Goal: Find contact information: Obtain details needed to contact an individual or organization

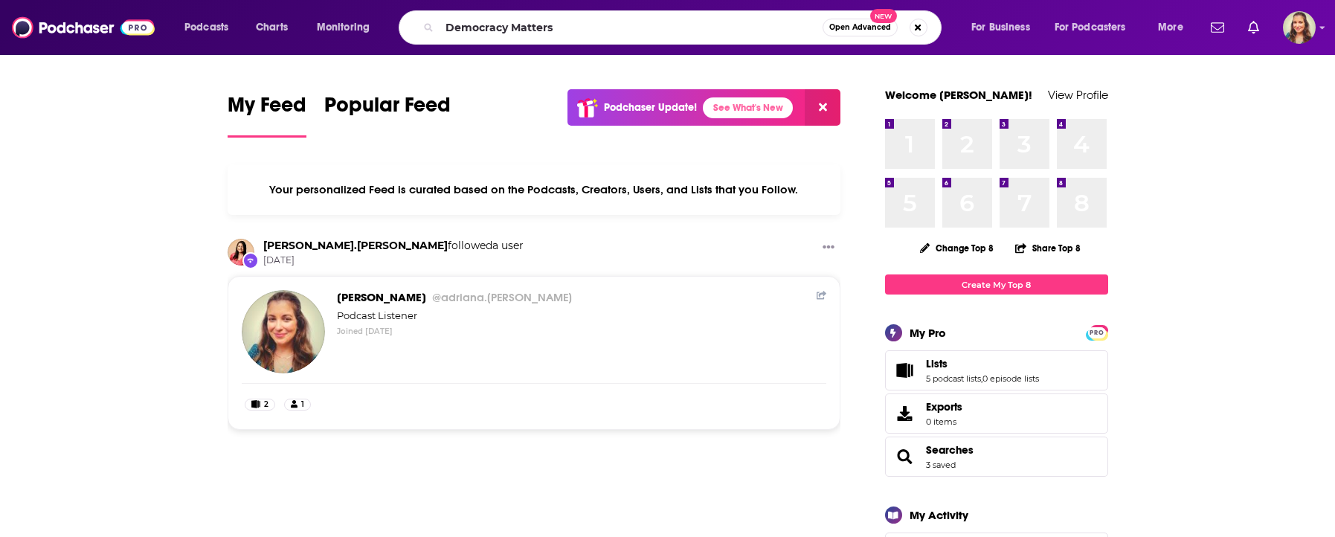
type input "Democracy Matters"
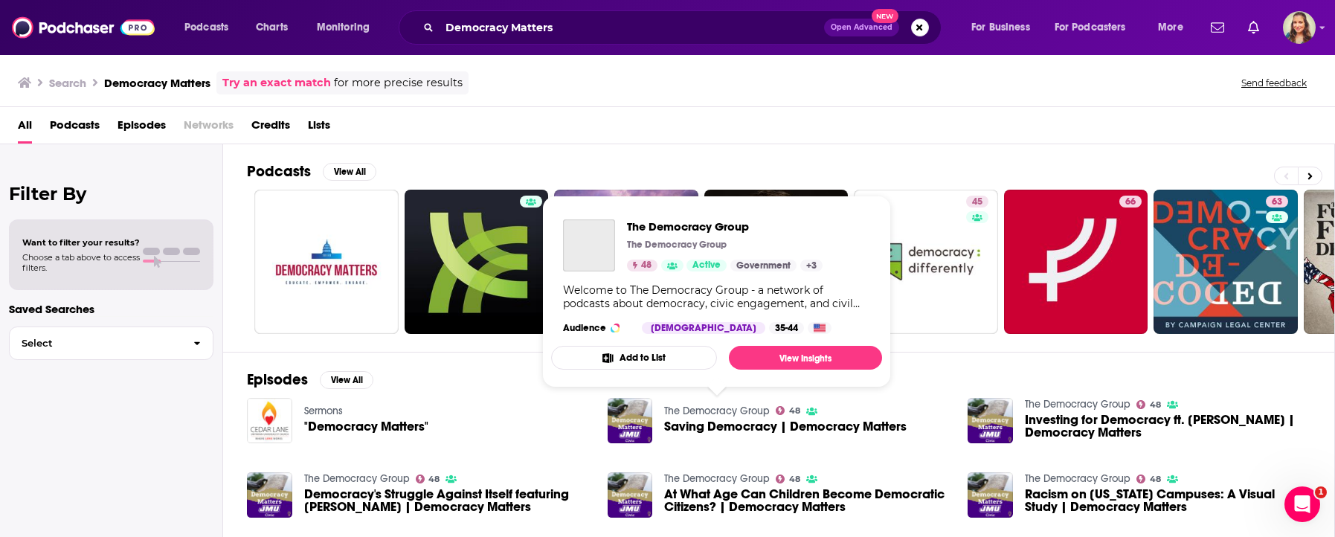
click at [702, 414] on link "The Democracy Group" at bounding box center [717, 411] width 106 height 13
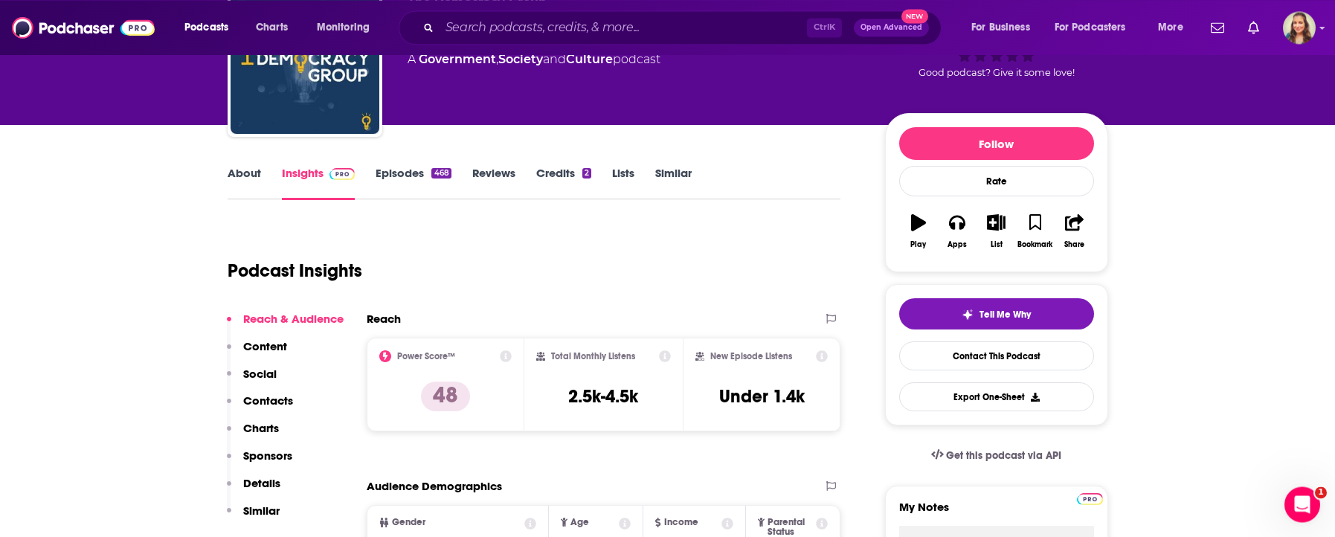
scroll to position [170, 0]
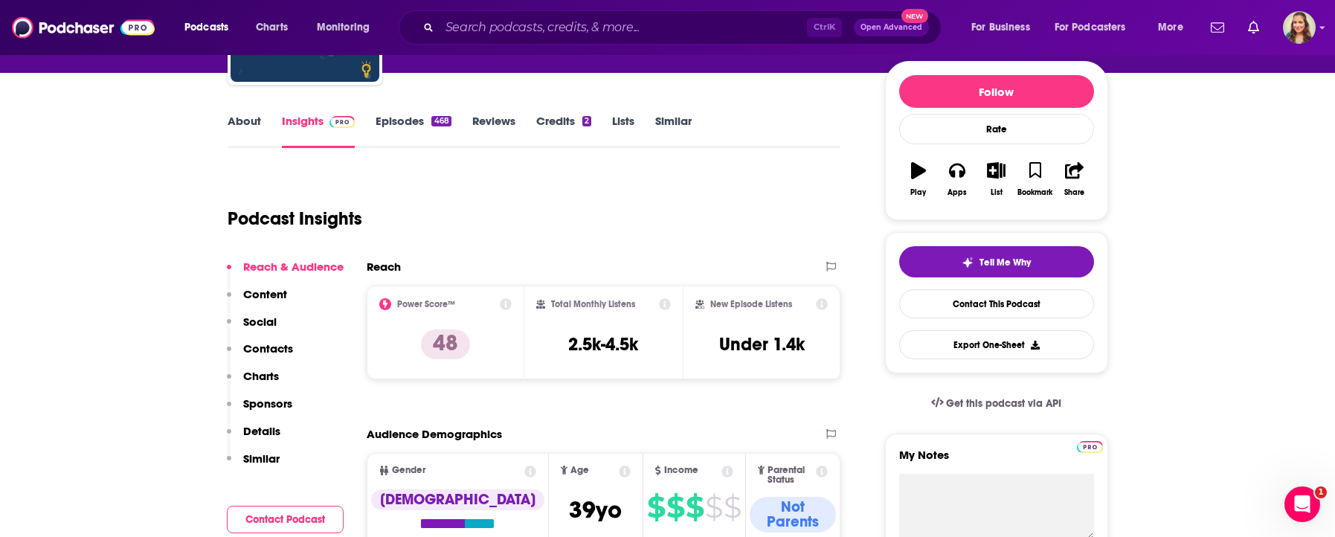
click at [264, 353] on p "Contacts" at bounding box center [268, 348] width 50 height 14
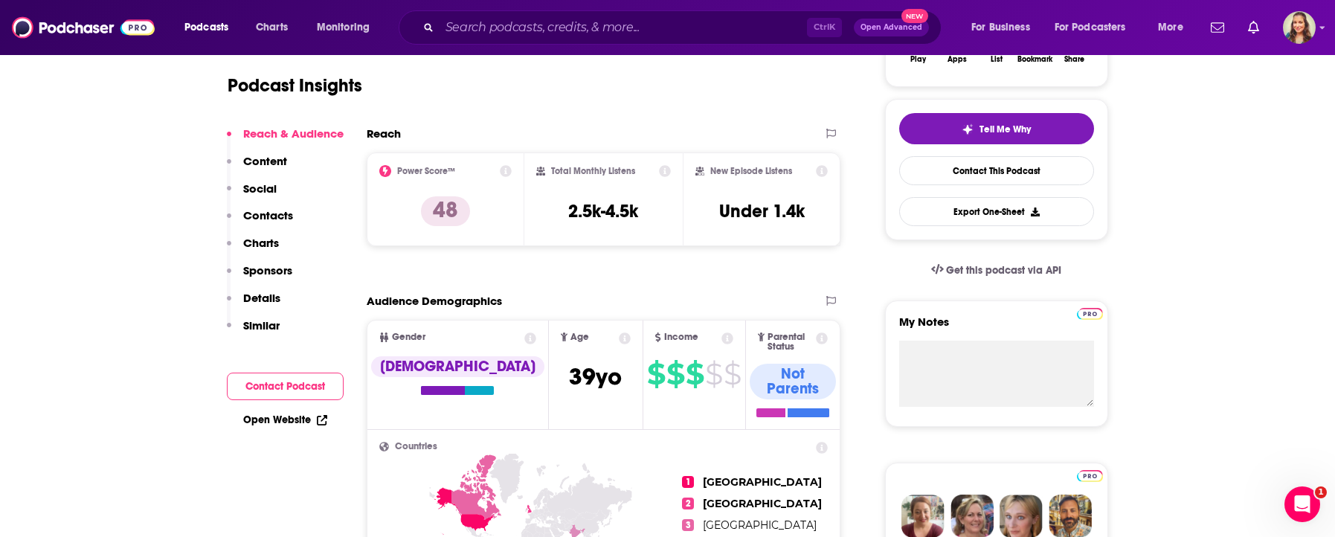
scroll to position [133, 0]
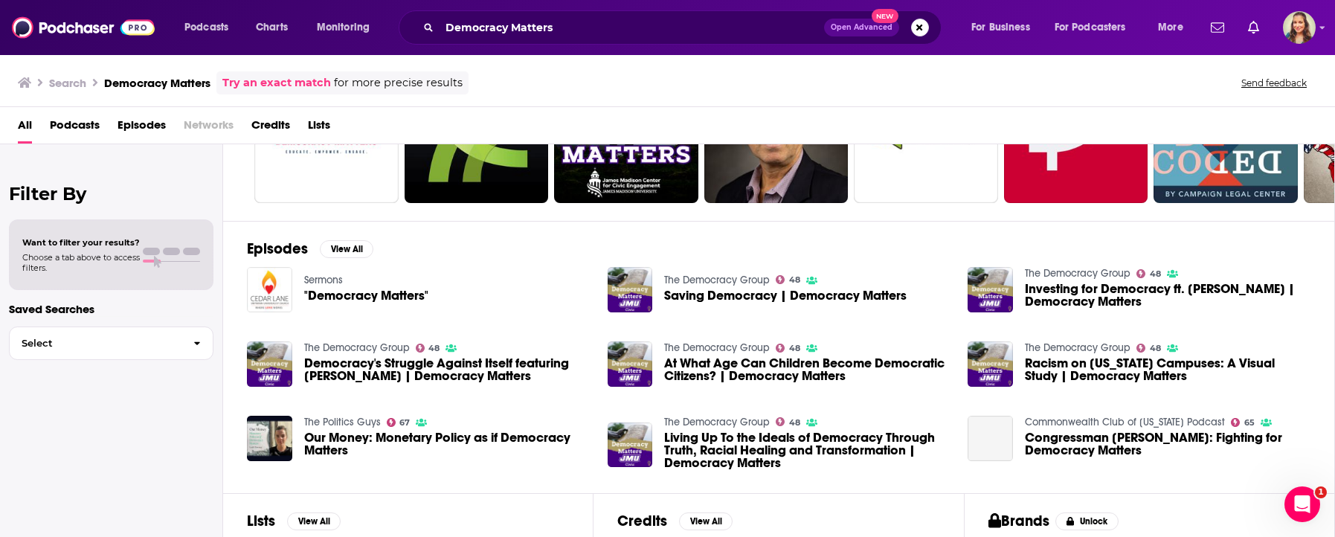
scroll to position [170, 0]
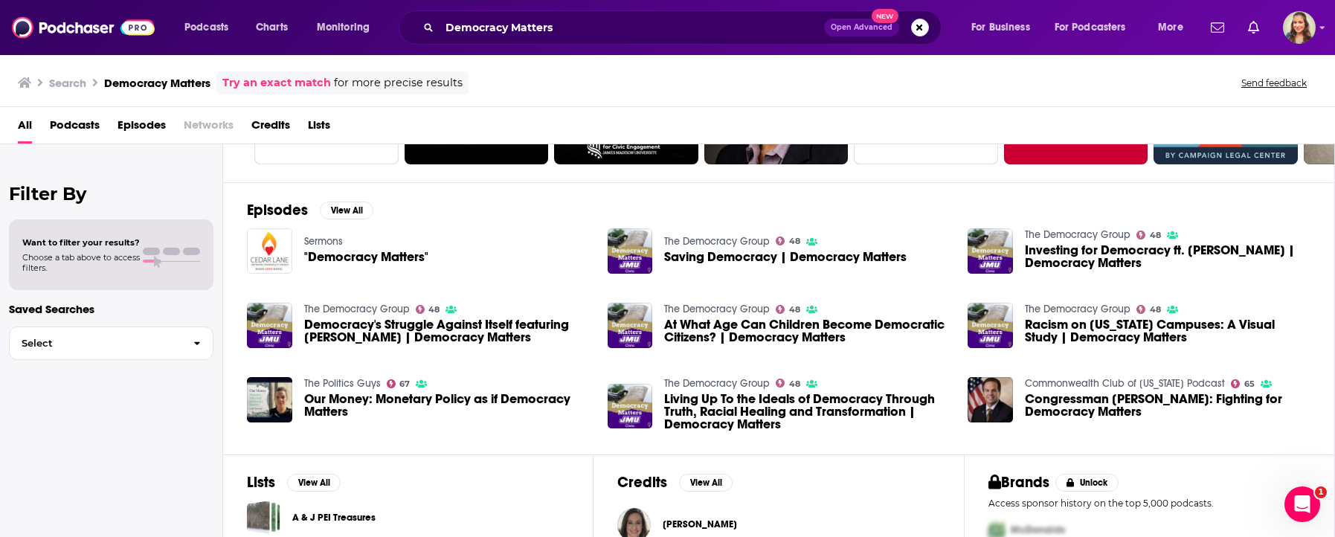
click at [350, 323] on span "Democracy's Struggle Against Itself featuring Dr. Kevin Casas-Zamora | Democrac…" at bounding box center [447, 330] width 286 height 25
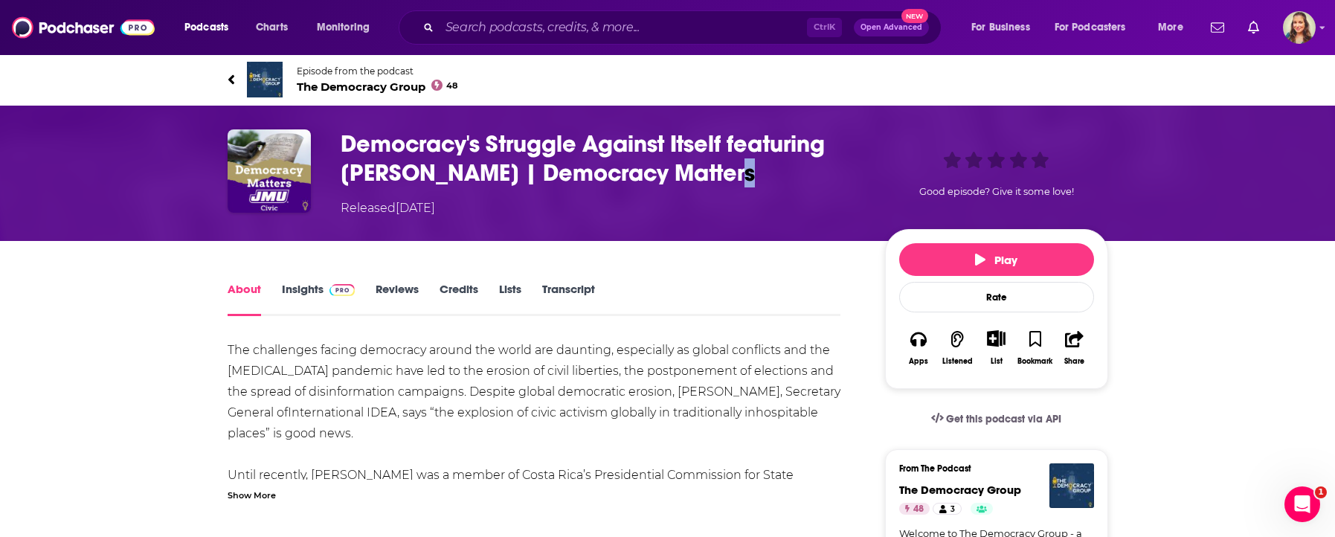
click at [732, 172] on h1 "Democracy's Struggle Against Itself featuring Dr. Kevin Casas-Zamora | Democrac…" at bounding box center [601, 158] width 521 height 58
click at [668, 186] on h1 "Democracy's Struggle Against Itself featuring Dr. Kevin Casas-Zamora | Democrac…" at bounding box center [601, 158] width 521 height 58
click at [669, 171] on h1 "Democracy's Struggle Against Itself featuring Dr. Kevin Casas-Zamora | Democrac…" at bounding box center [601, 158] width 521 height 58
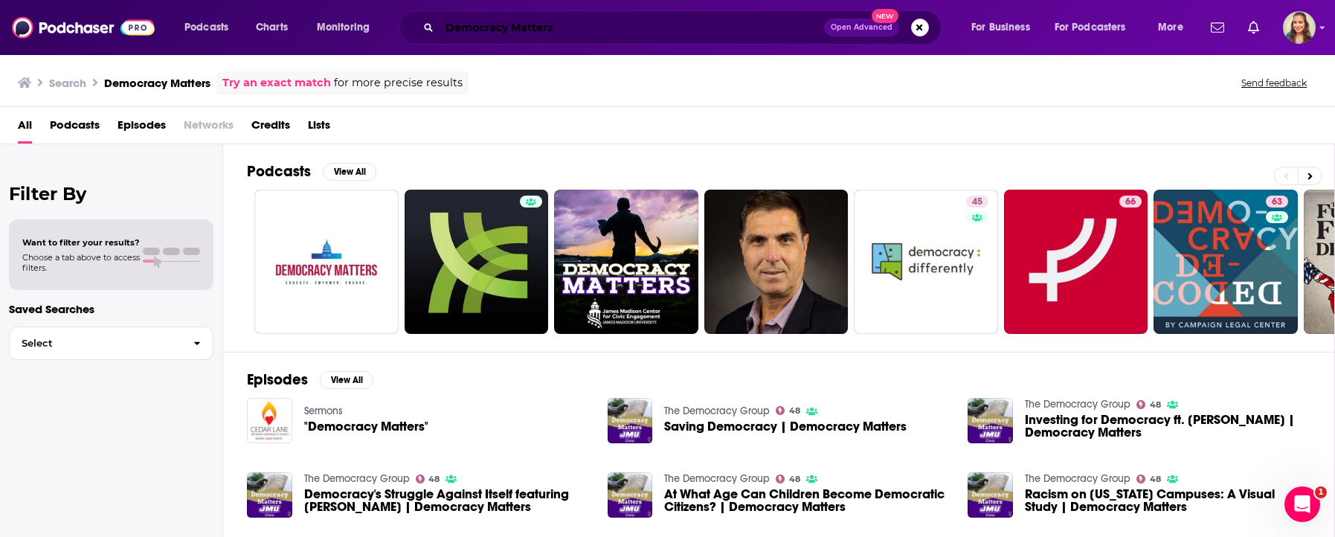
click at [603, 22] on input "Democracy Matters" at bounding box center [632, 28] width 385 height 24
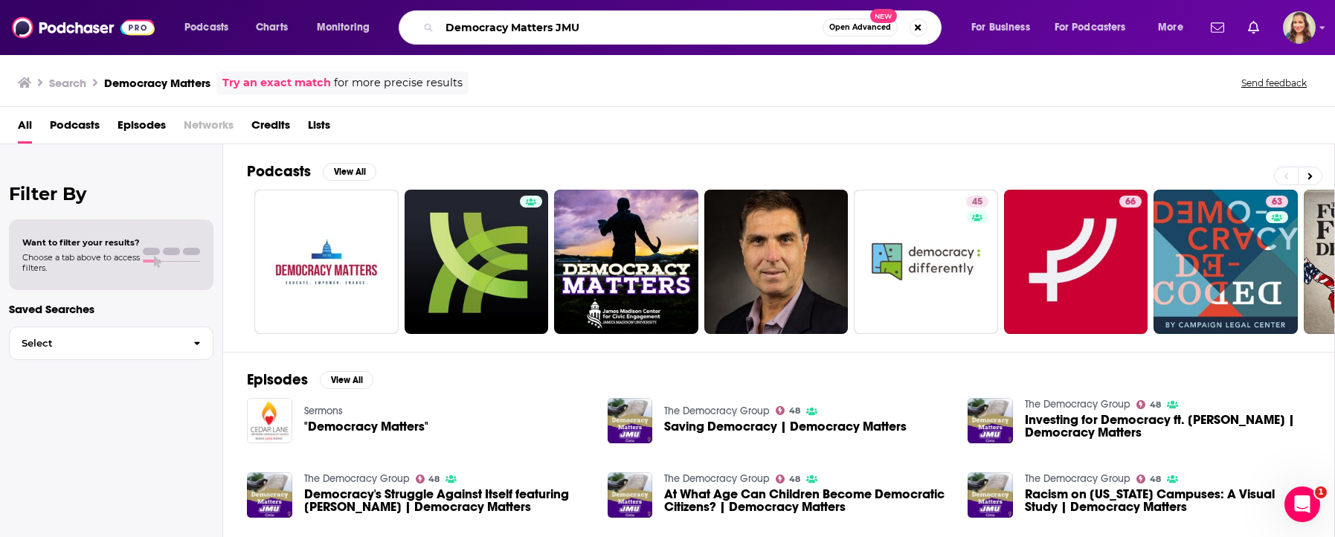
type input "Democracy Matters JMU"
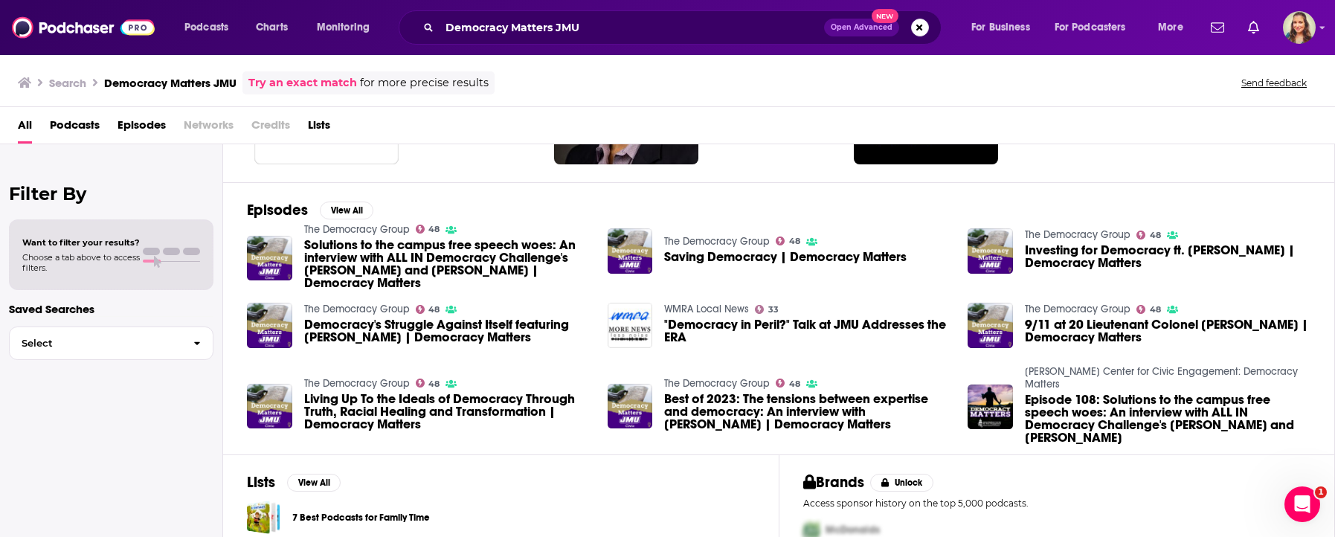
scroll to position [254, 0]
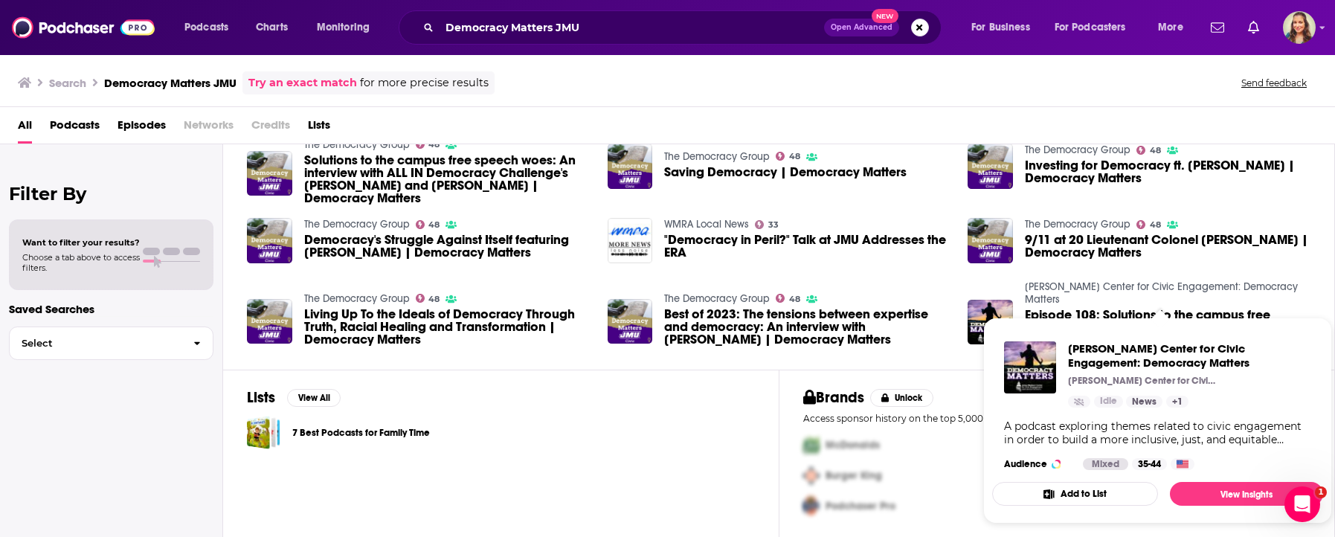
click at [1093, 303] on link "James Madison Center for Civic Engagement: Democracy Matters" at bounding box center [1161, 292] width 273 height 25
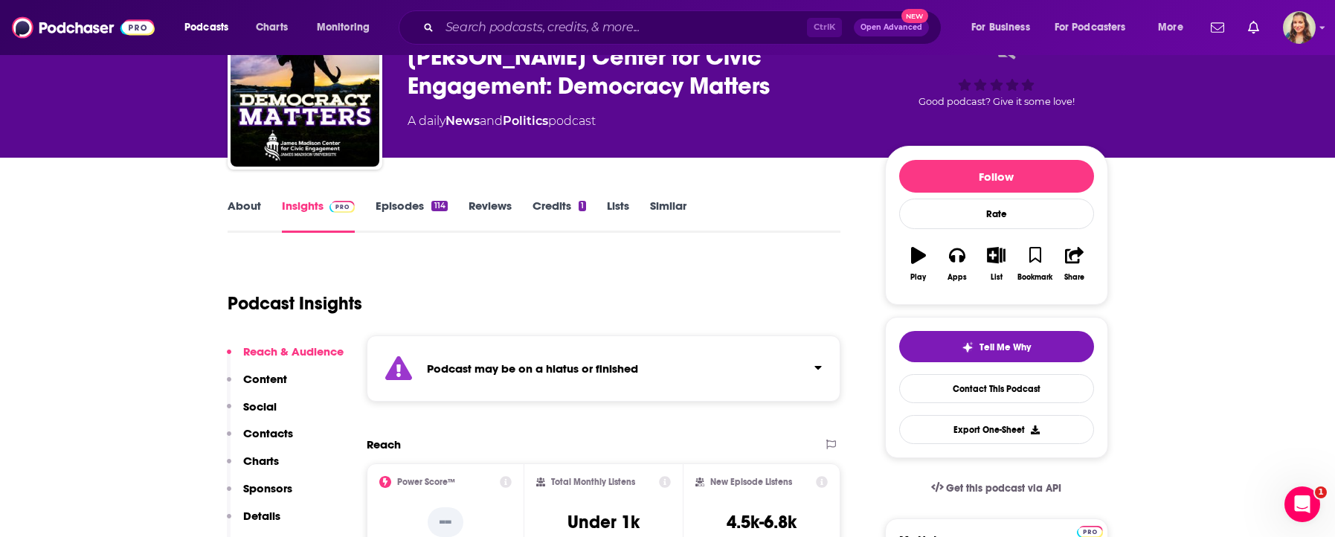
scroll to position [170, 0]
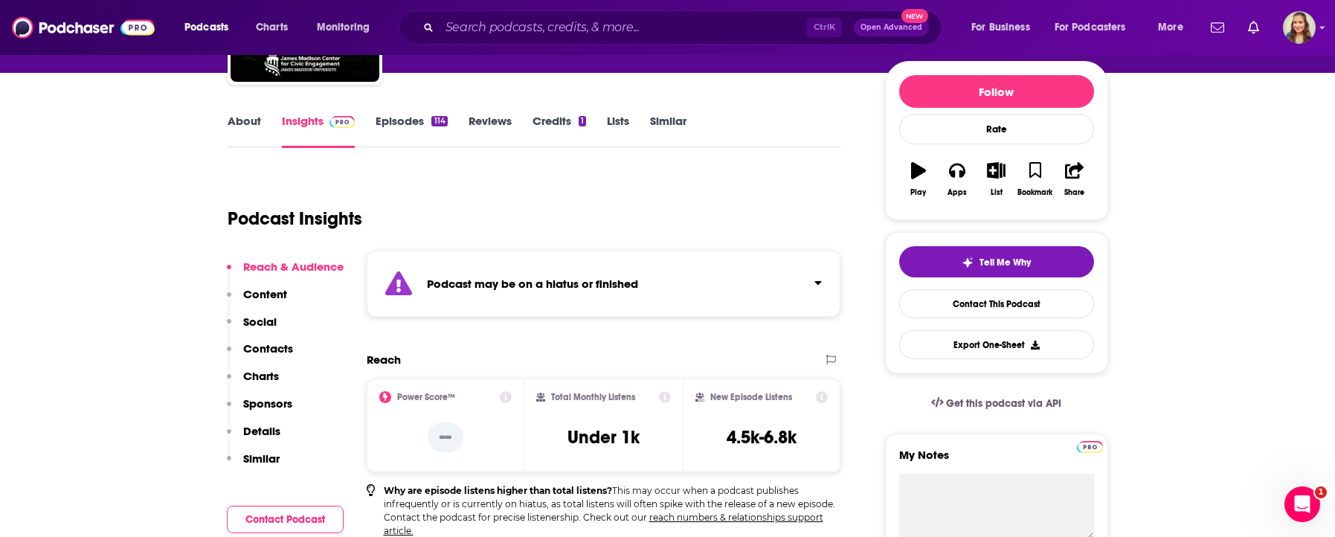
click at [257, 348] on p "Contacts" at bounding box center [268, 348] width 50 height 14
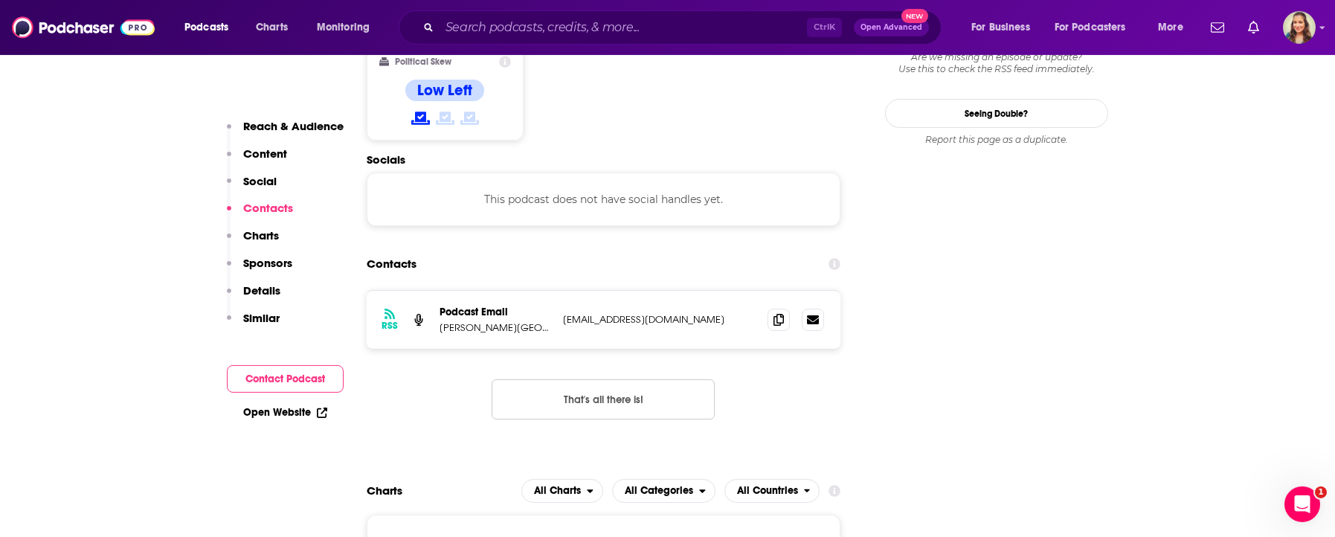
scroll to position [1335, 0]
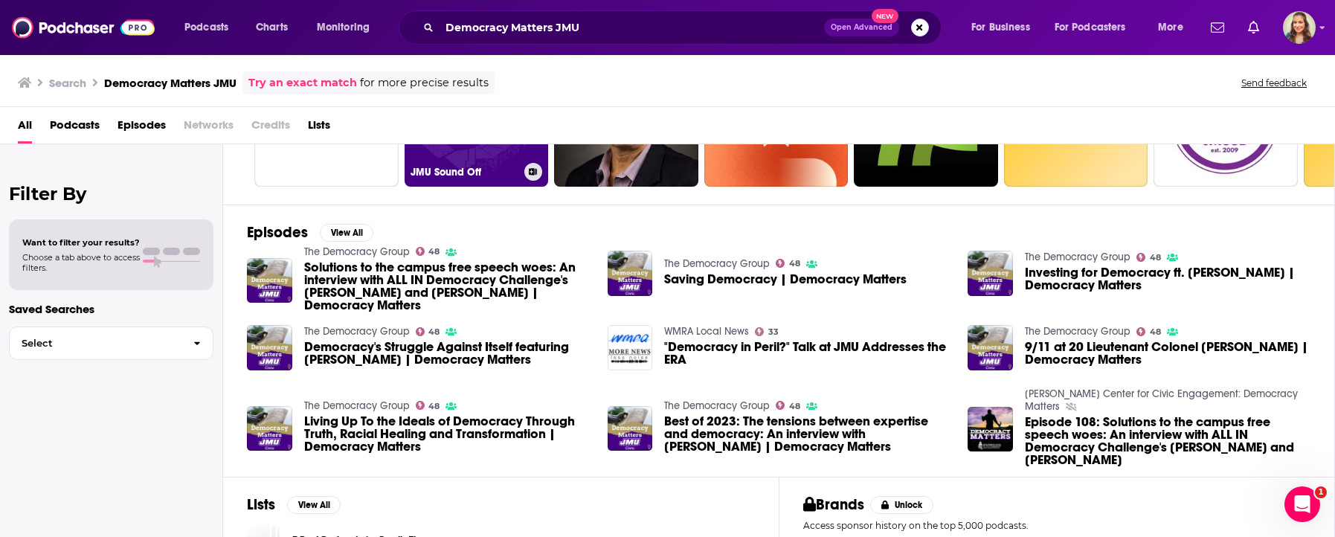
scroll to position [170, 0]
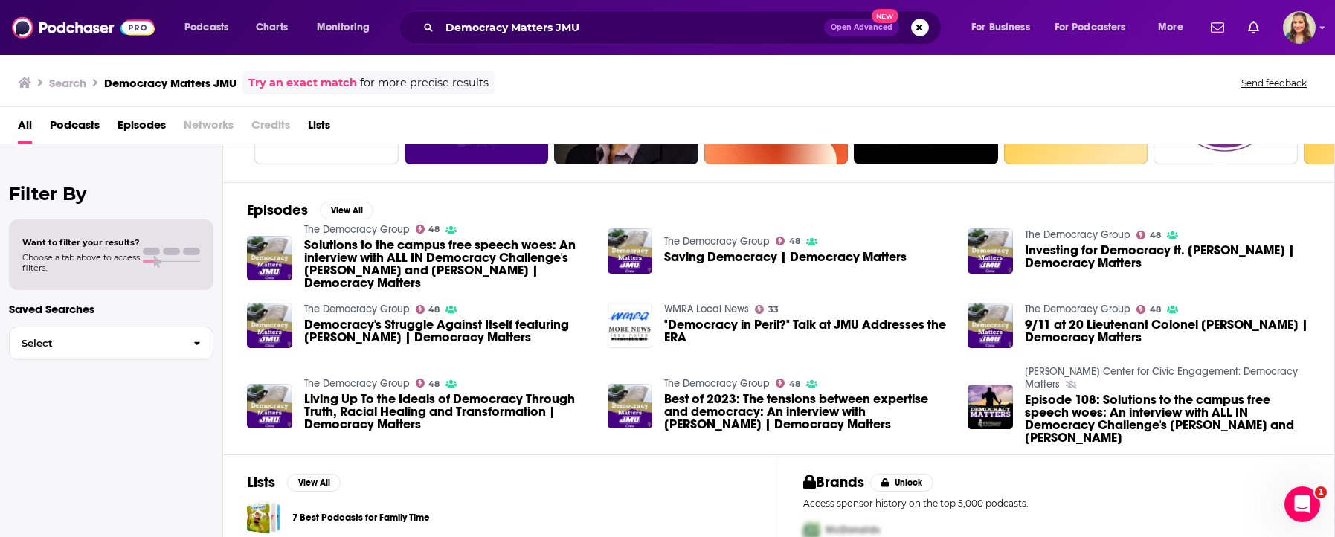
click at [362, 234] on link "The Democracy Group" at bounding box center [357, 229] width 106 height 13
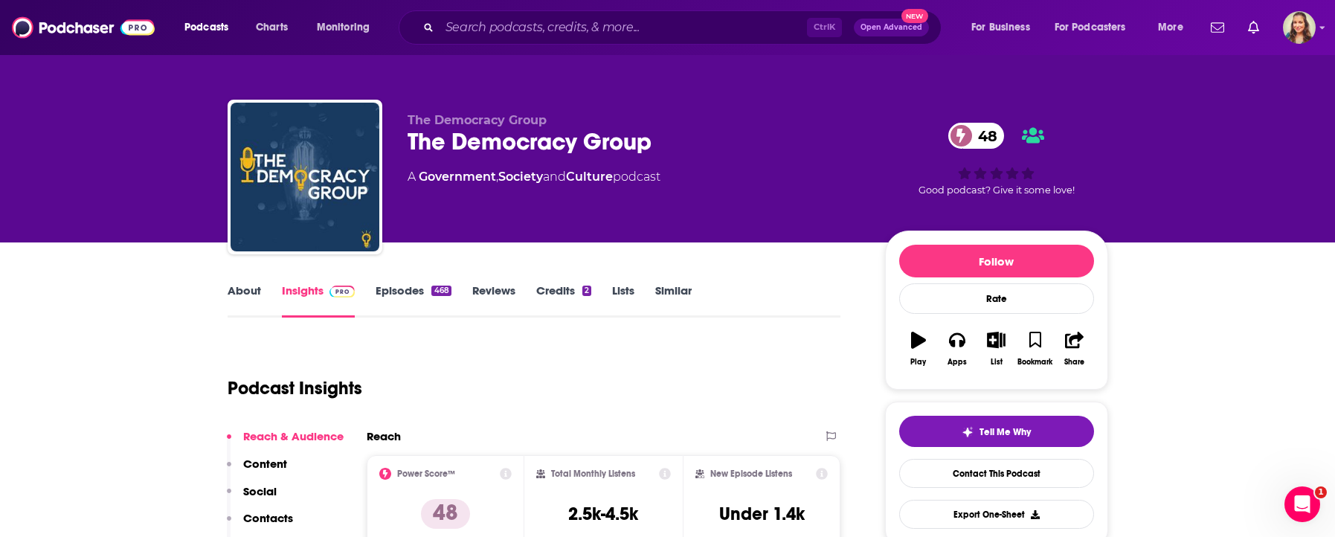
scroll to position [85, 0]
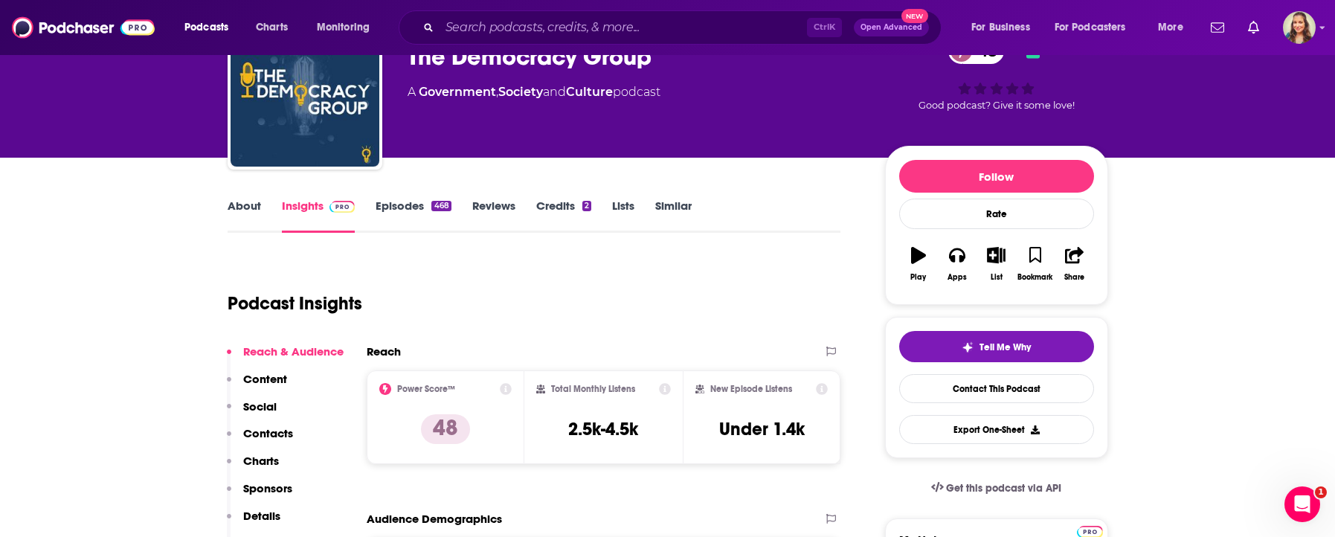
click at [269, 434] on p "Contacts" at bounding box center [268, 433] width 50 height 14
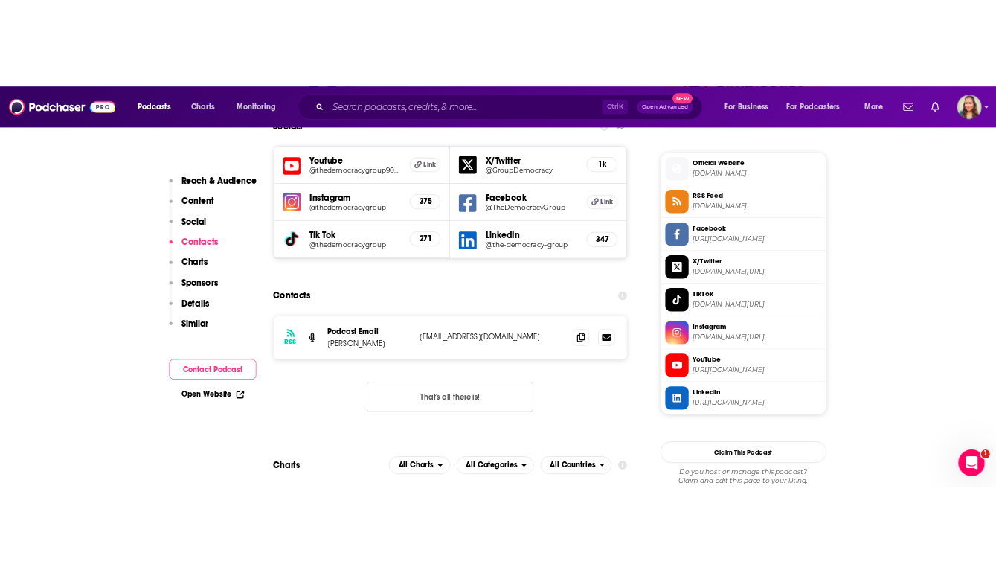
scroll to position [1321, 0]
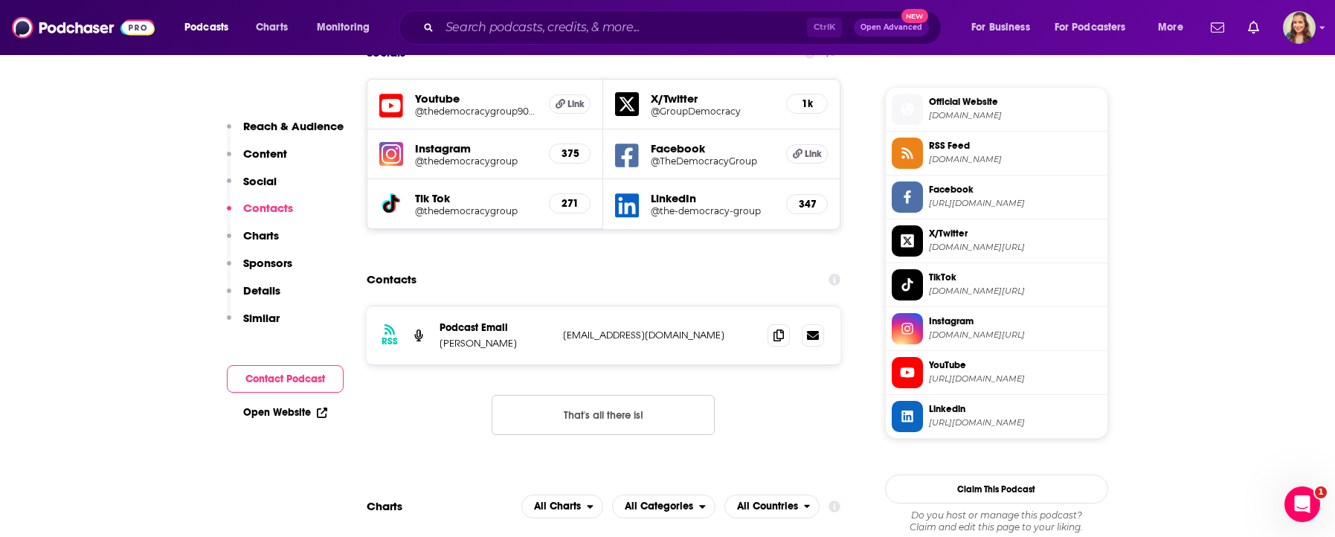
drag, startPoint x: 521, startPoint y: 287, endPoint x: 434, endPoint y: 288, distance: 86.3
click at [440, 337] on p "Jenna Spinelle" at bounding box center [496, 343] width 112 height 13
copy p "Jenna Spinelle"
drag, startPoint x: 657, startPoint y: 274, endPoint x: 562, endPoint y: 272, distance: 94.5
click at [563, 329] on p "jcs5000@psu.edu" at bounding box center [659, 335] width 193 height 13
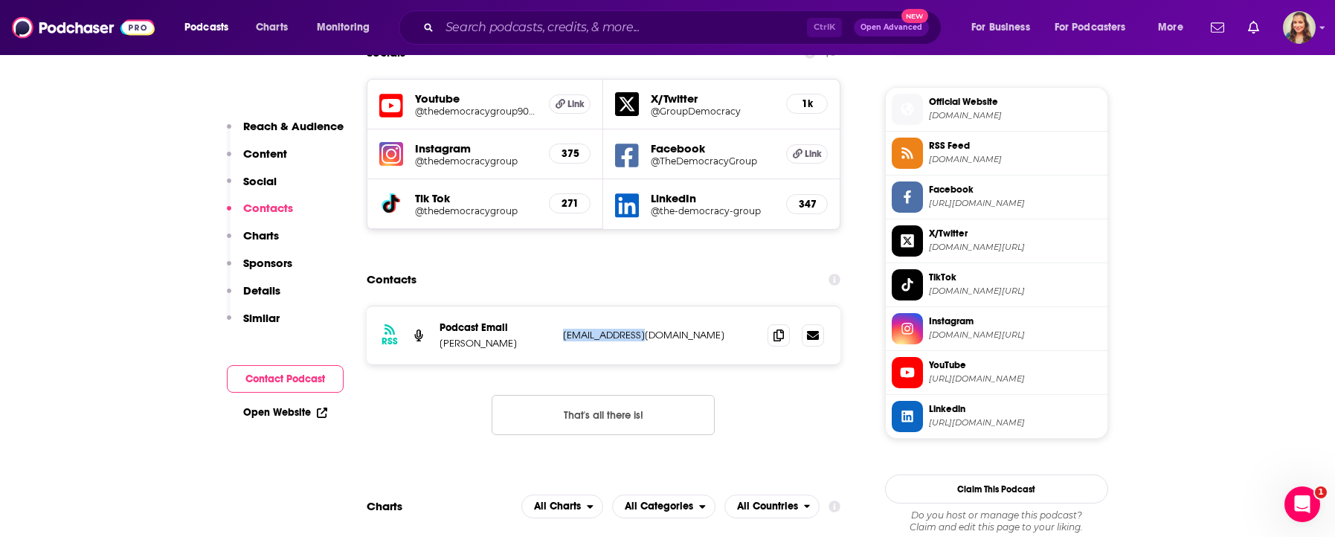
copy p "jcs5000@psu.edu"
drag, startPoint x: 512, startPoint y: 292, endPoint x: 437, endPoint y: 283, distance: 75.7
click at [437, 307] on div "RSS Podcast Email Jenna Spinelle jcs5000@psu.edu jcs5000@psu.edu" at bounding box center [604, 336] width 475 height 58
copy p "Jenna Spinelle"
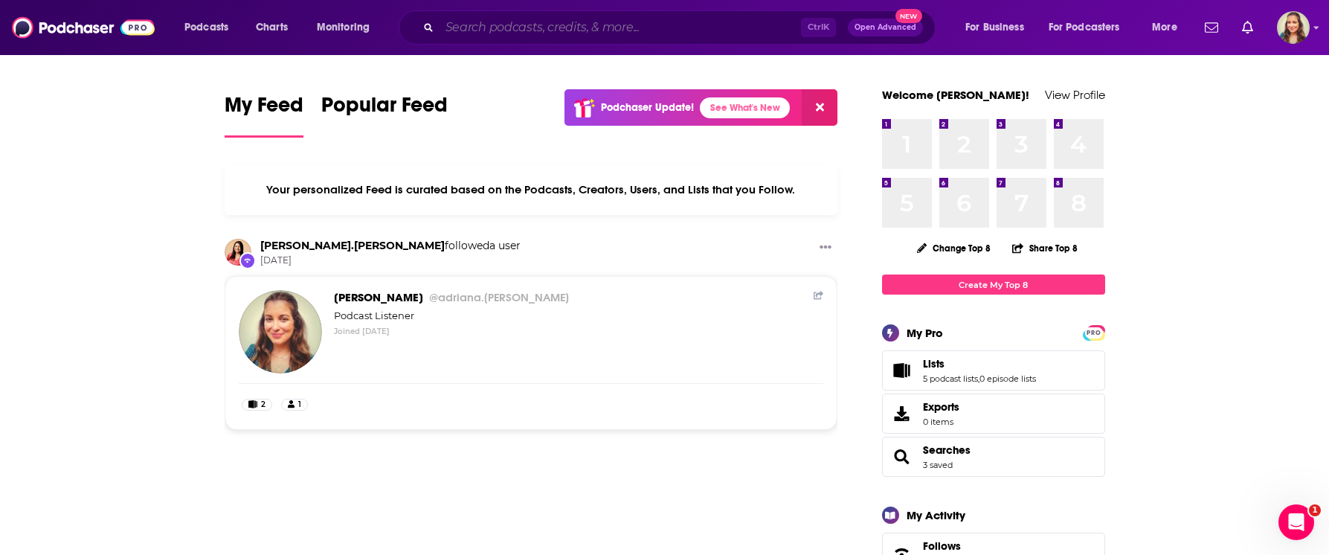
click at [638, 27] on input "Search podcasts, credits, & more..." at bounding box center [621, 28] width 362 height 24
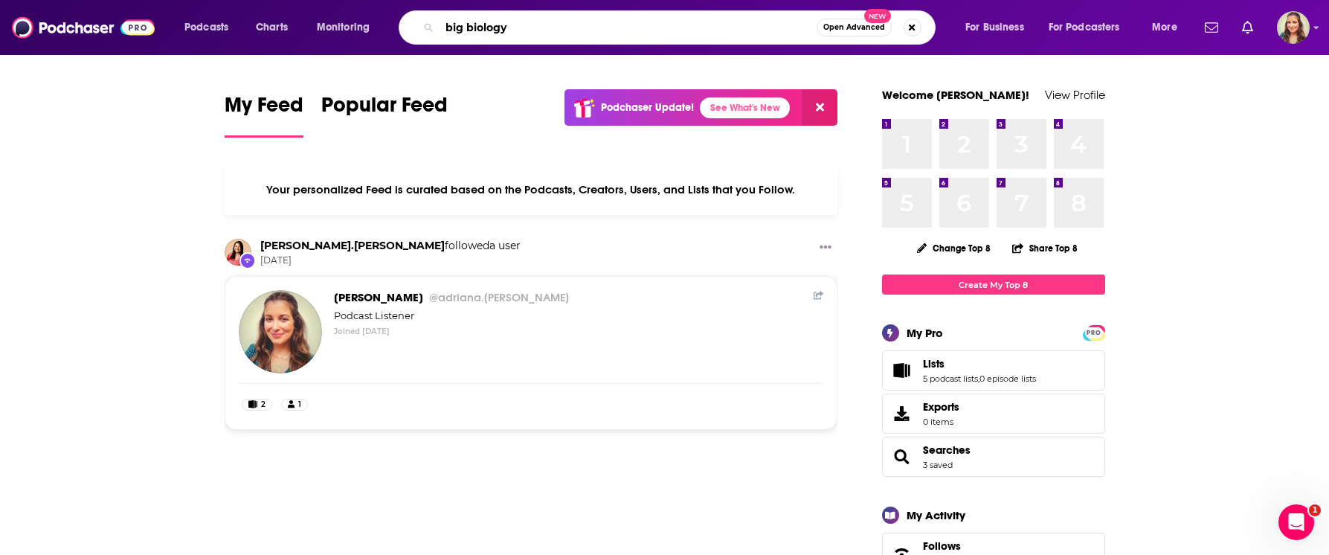
type input "big biology"
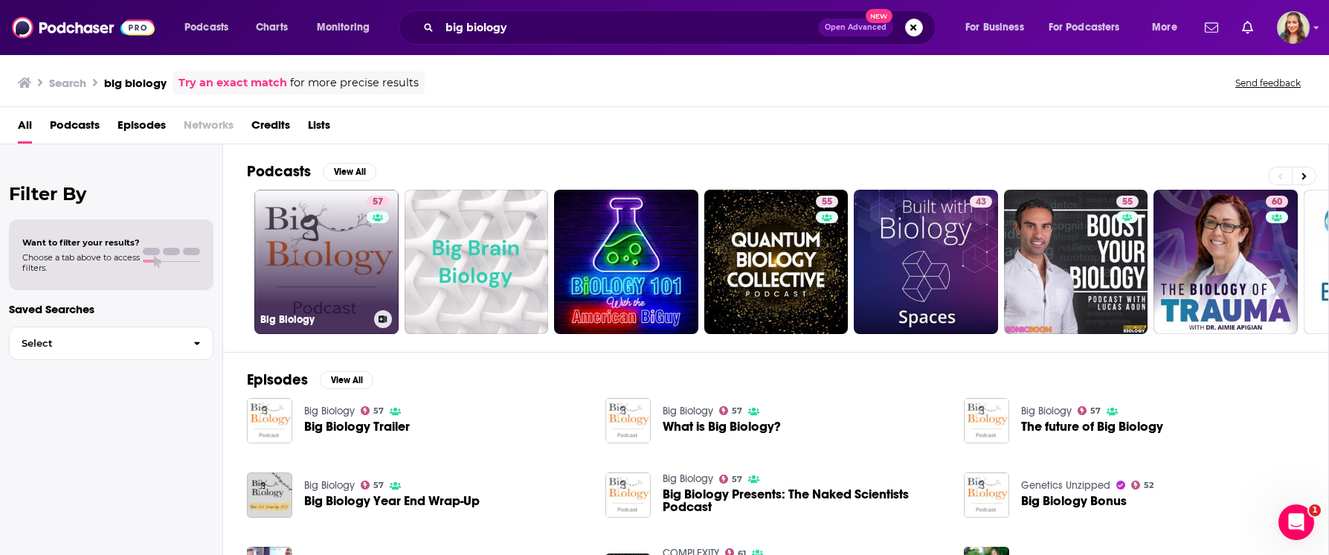
click at [371, 255] on div "57" at bounding box center [380, 253] width 26 height 115
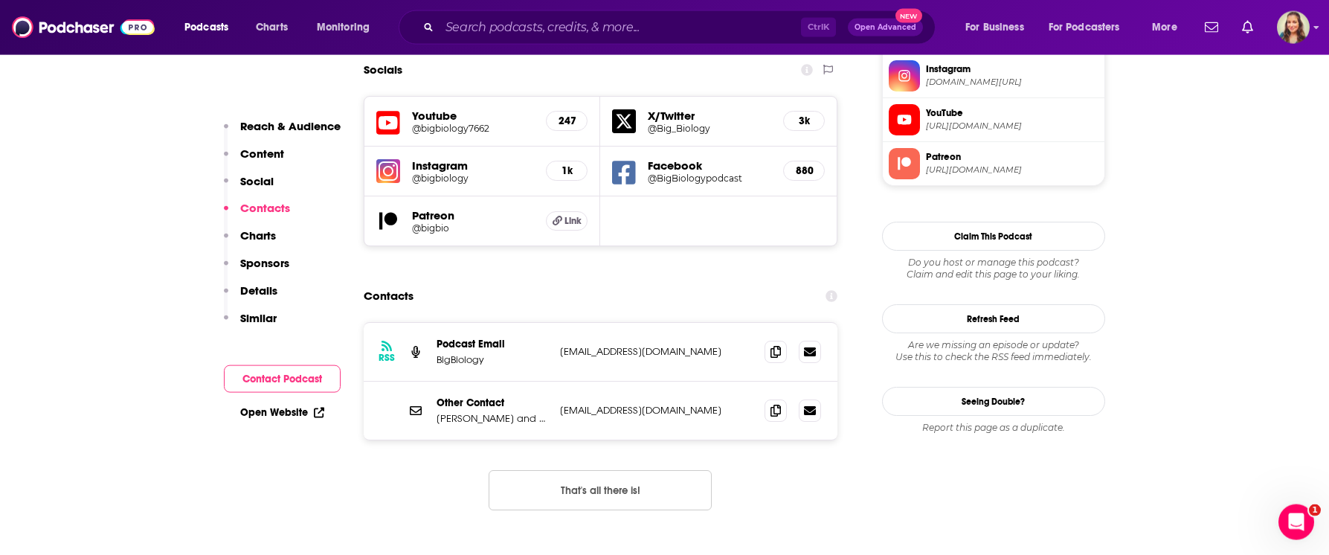
scroll to position [1442, 0]
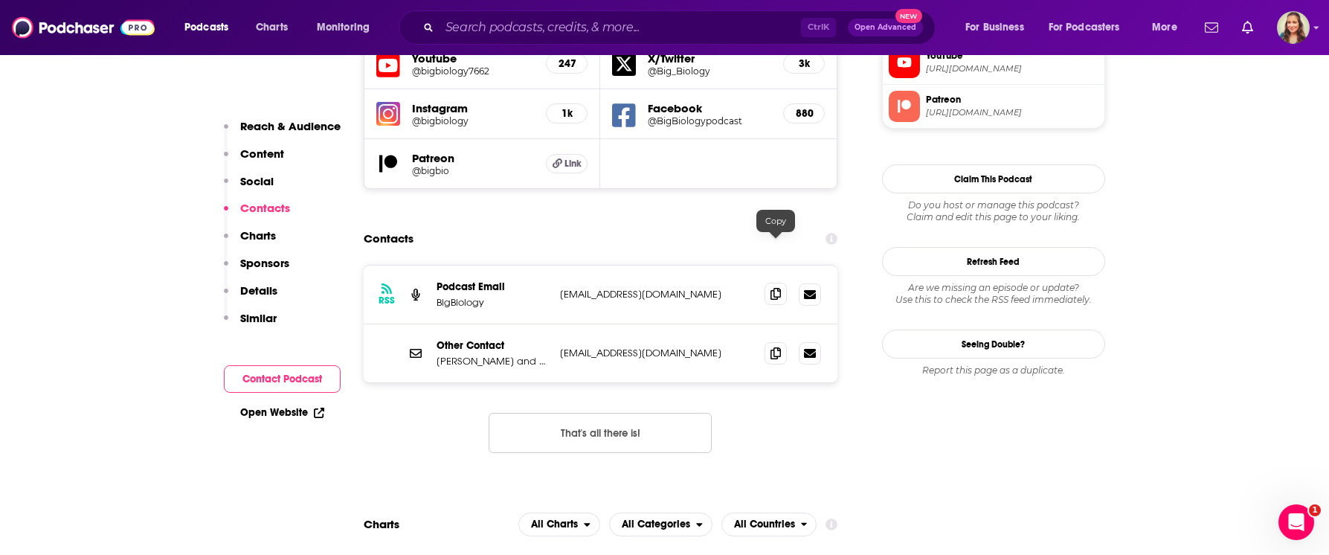
click at [778, 288] on icon at bounding box center [776, 294] width 10 height 12
click at [781, 341] on span at bounding box center [776, 352] width 22 height 22
click at [775, 347] on icon at bounding box center [776, 353] width 10 height 12
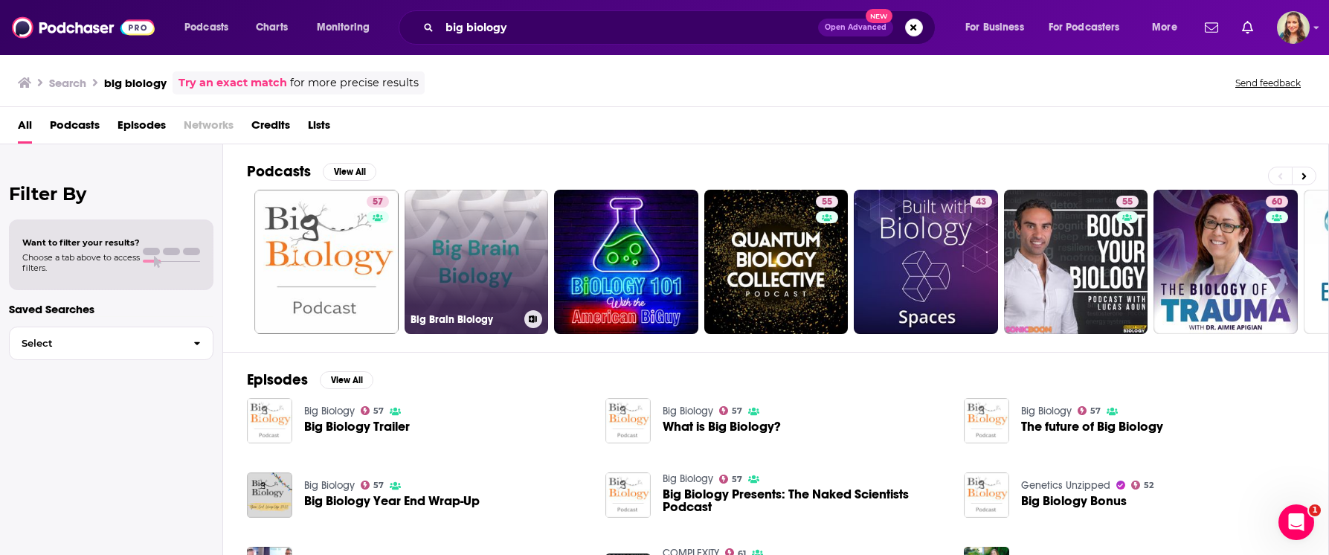
click at [496, 252] on link "Big Brain Biology" at bounding box center [477, 262] width 144 height 144
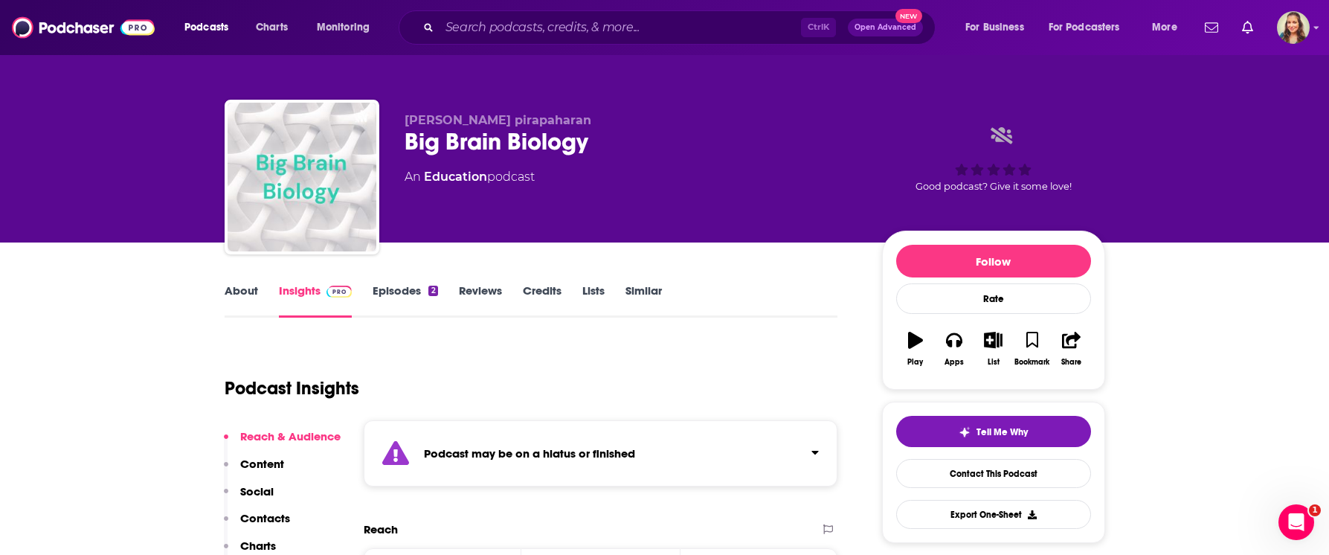
scroll to position [85, 0]
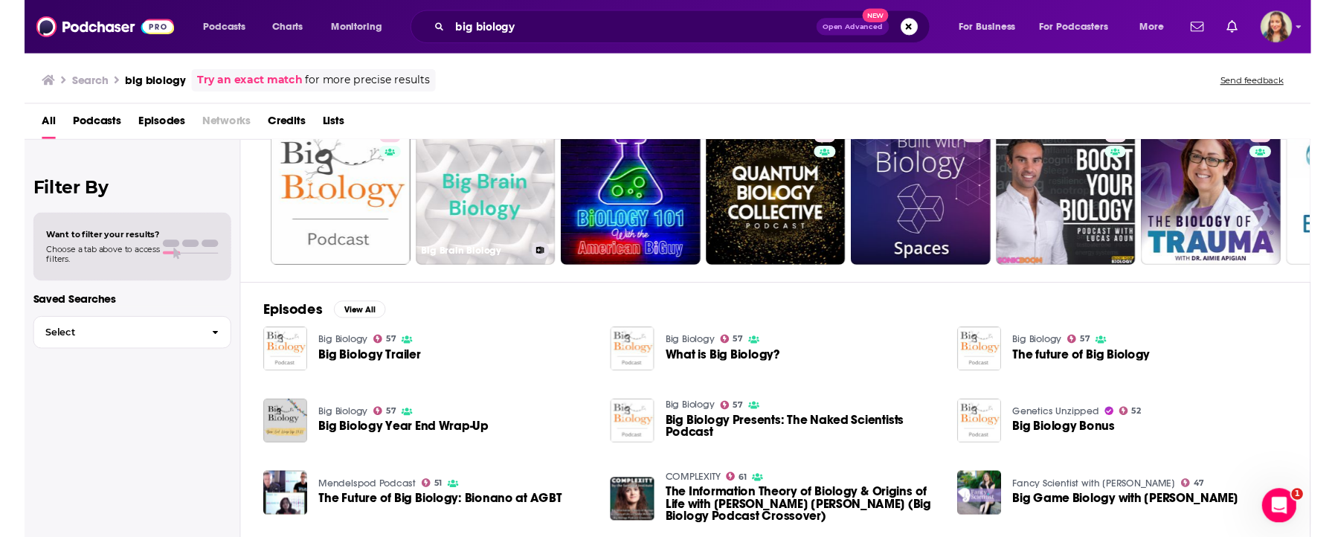
scroll to position [85, 0]
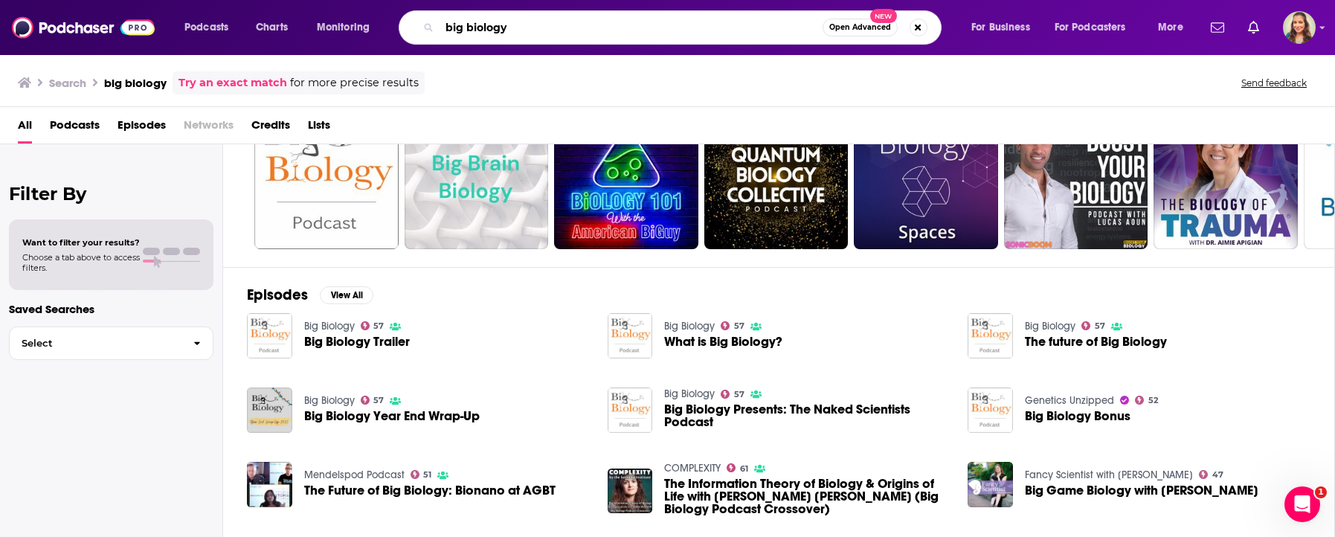
click at [657, 36] on input "big biology" at bounding box center [631, 28] width 383 height 24
click at [658, 36] on input "big biology" at bounding box center [631, 28] width 383 height 24
type input "freedom over fascism"
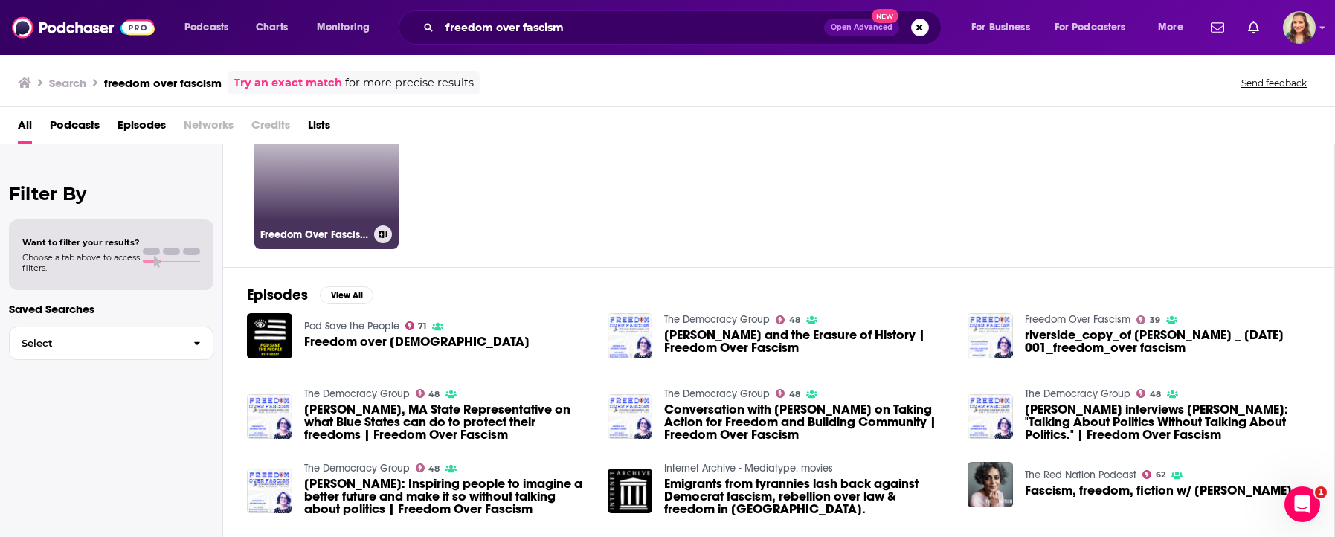
click at [332, 182] on link "39 Freedom Over Fascism" at bounding box center [326, 177] width 144 height 144
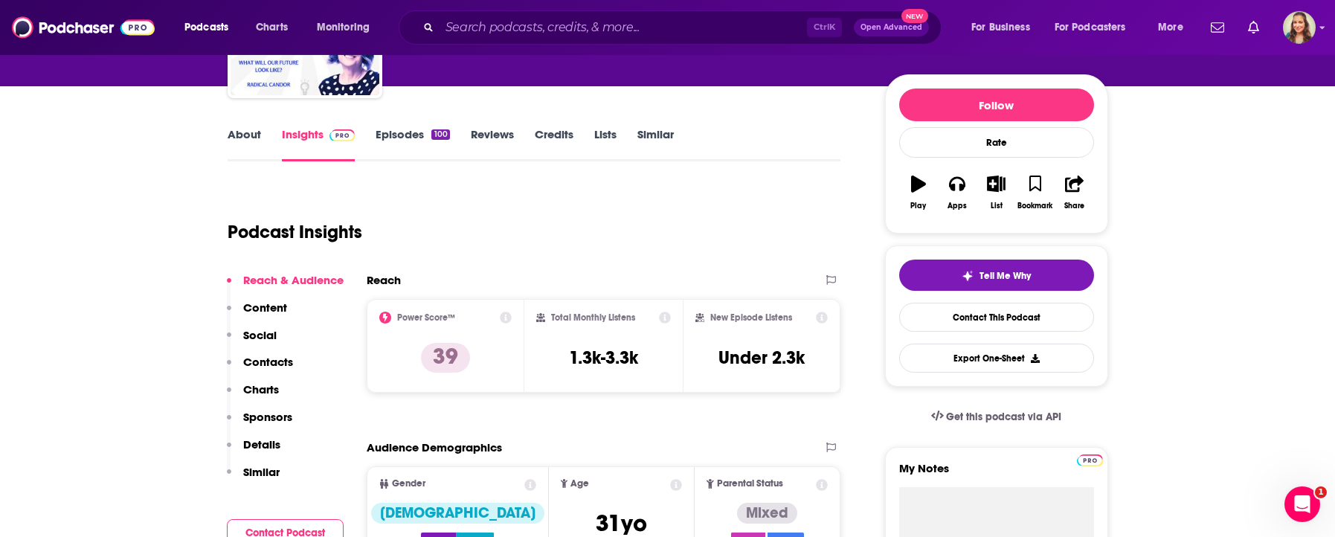
scroll to position [170, 0]
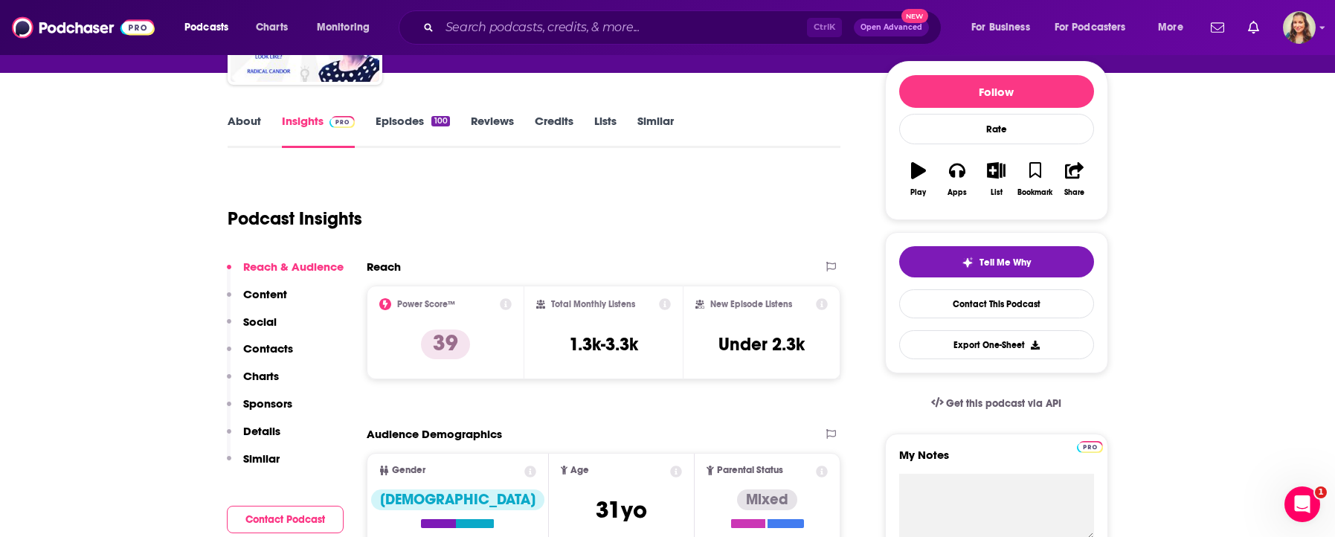
click at [271, 354] on p "Contacts" at bounding box center [268, 348] width 50 height 14
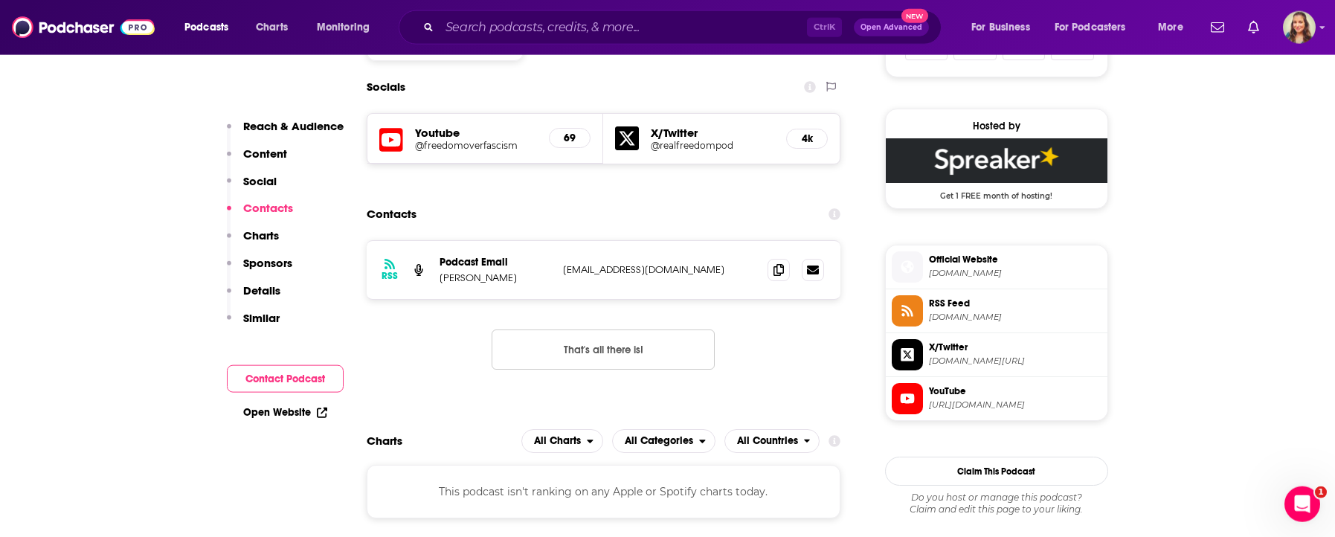
scroll to position [1036, 0]
drag, startPoint x: 661, startPoint y: 272, endPoint x: 562, endPoint y: 282, distance: 99.4
click at [563, 275] on p "[EMAIL_ADDRESS][DOMAIN_NAME]" at bounding box center [659, 269] width 193 height 13
copy p "[EMAIL_ADDRESS][DOMAIN_NAME]"
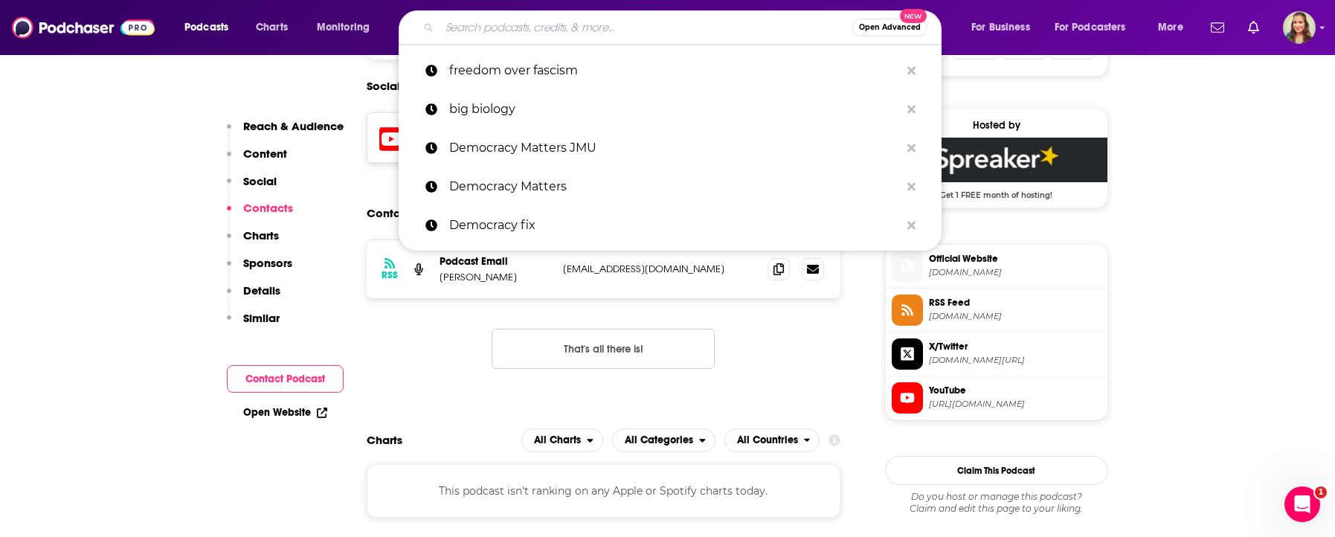
click at [573, 28] on input "Search podcasts, credits, & more..." at bounding box center [646, 28] width 413 height 24
click at [538, 222] on p "Democracy fix" at bounding box center [674, 225] width 451 height 39
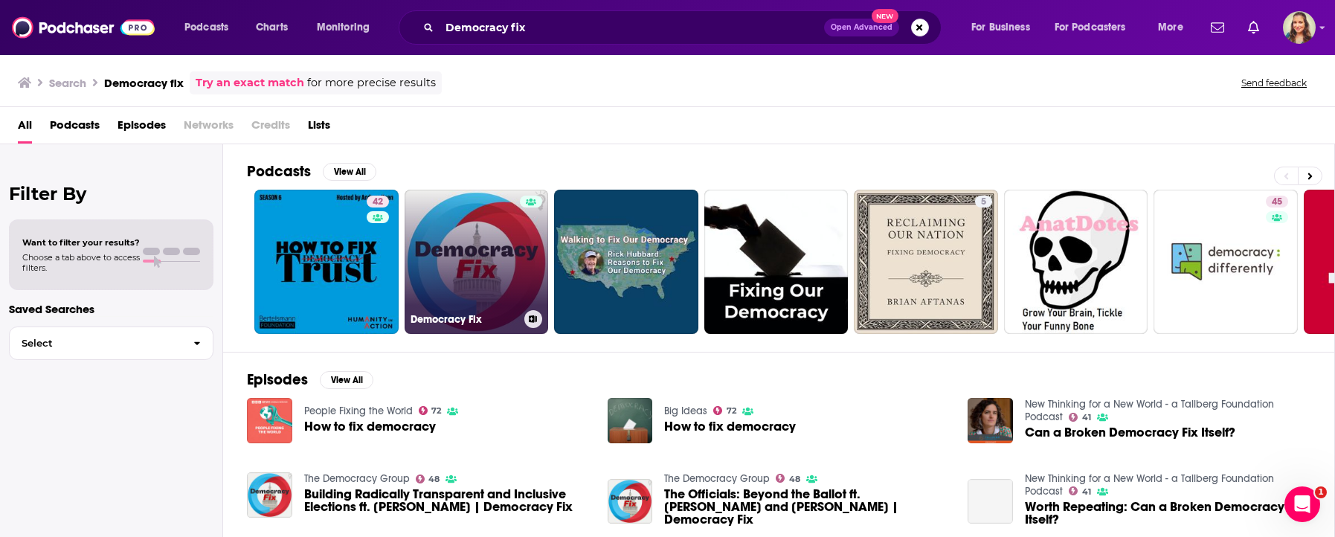
click at [466, 240] on link "Democracy Fix" at bounding box center [477, 262] width 144 height 144
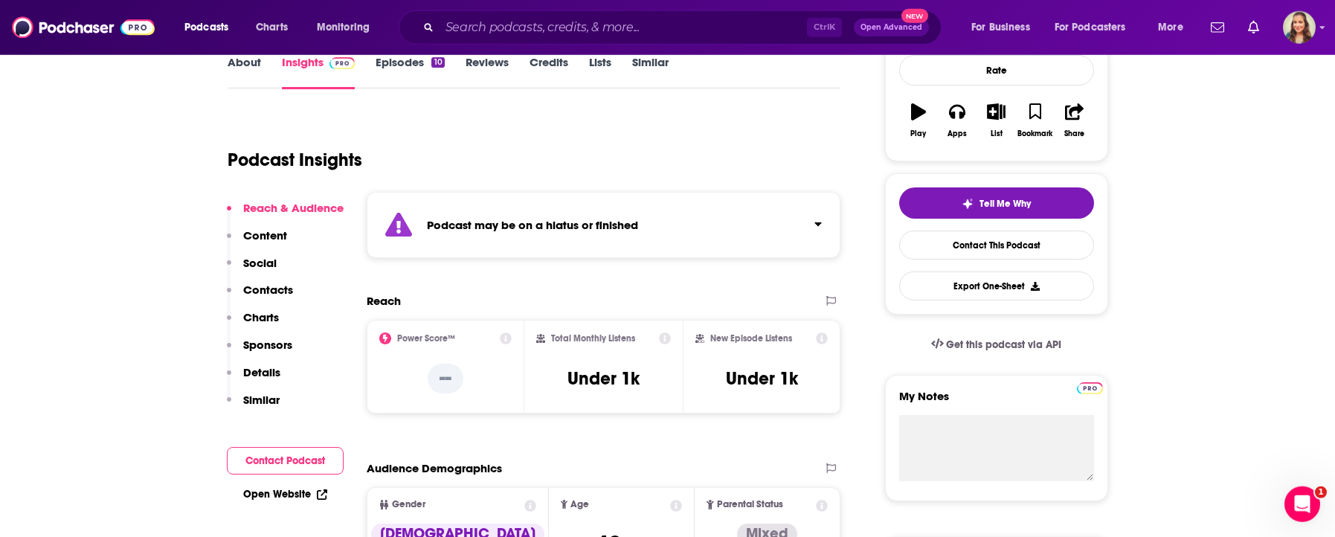
scroll to position [254, 0]
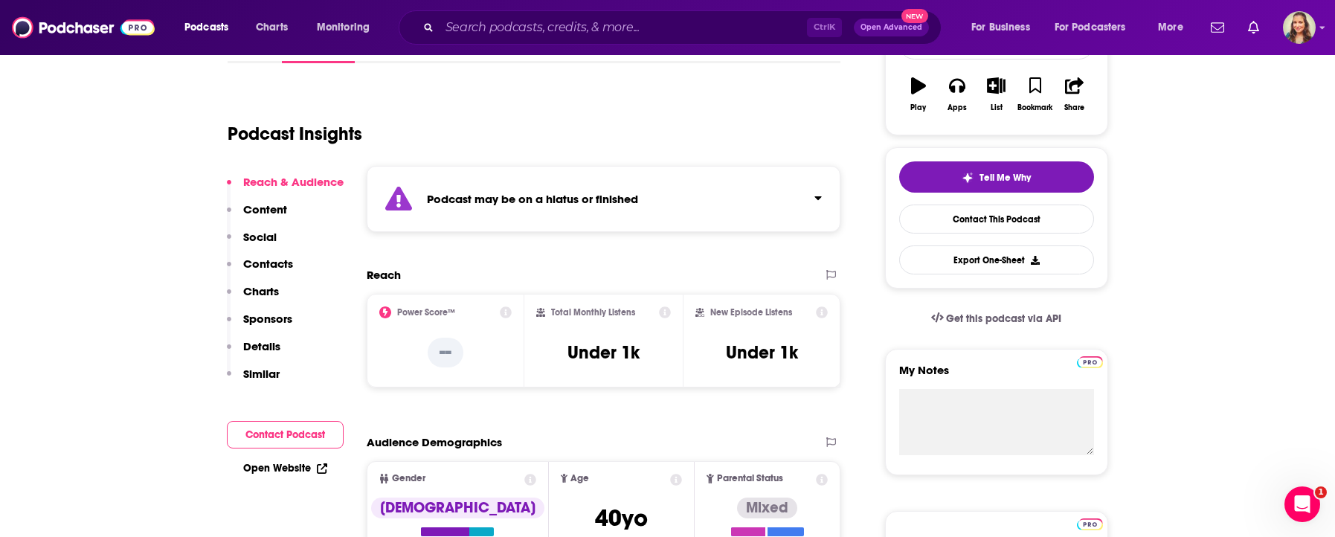
click at [252, 264] on p "Contacts" at bounding box center [268, 264] width 50 height 14
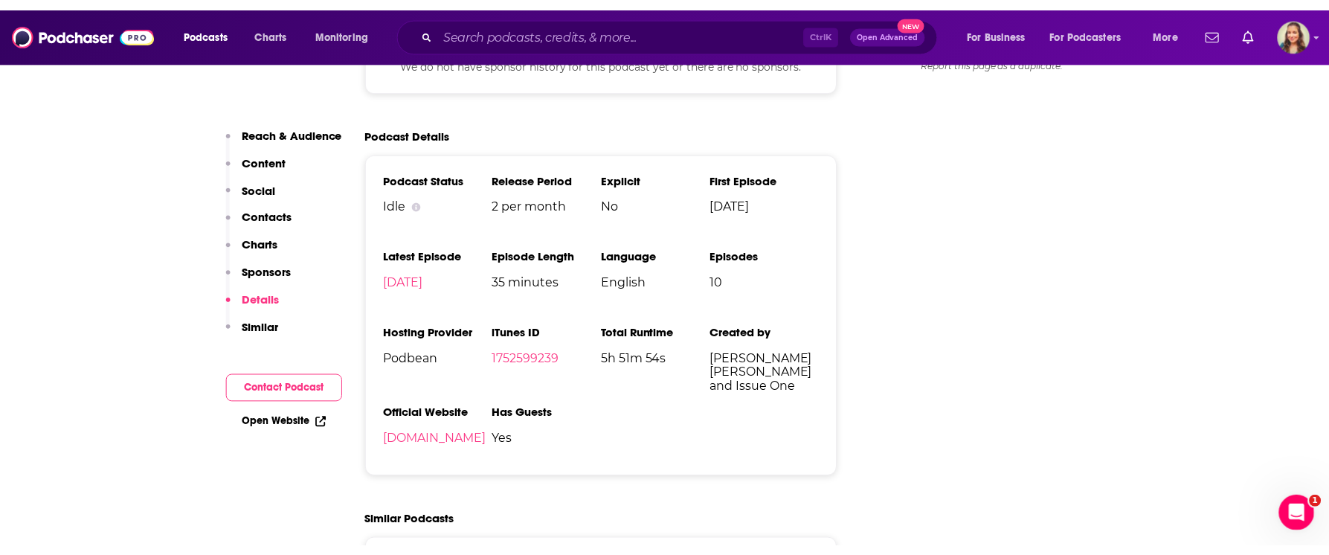
scroll to position [1608, 0]
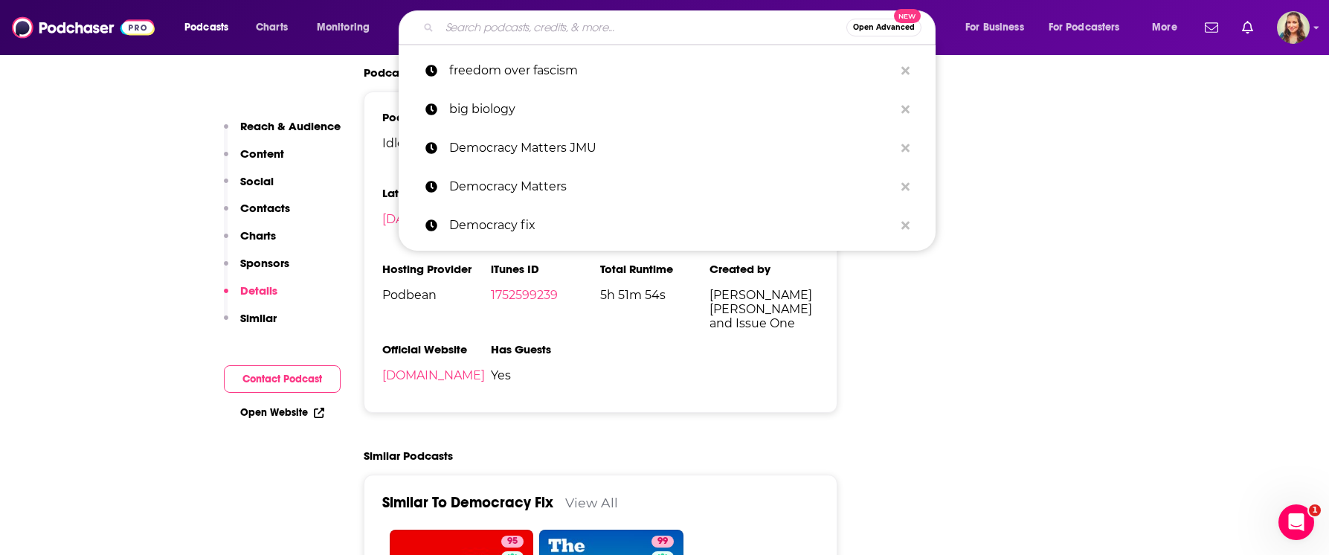
click at [490, 30] on input "Search podcasts, credits, & more..." at bounding box center [643, 28] width 407 height 24
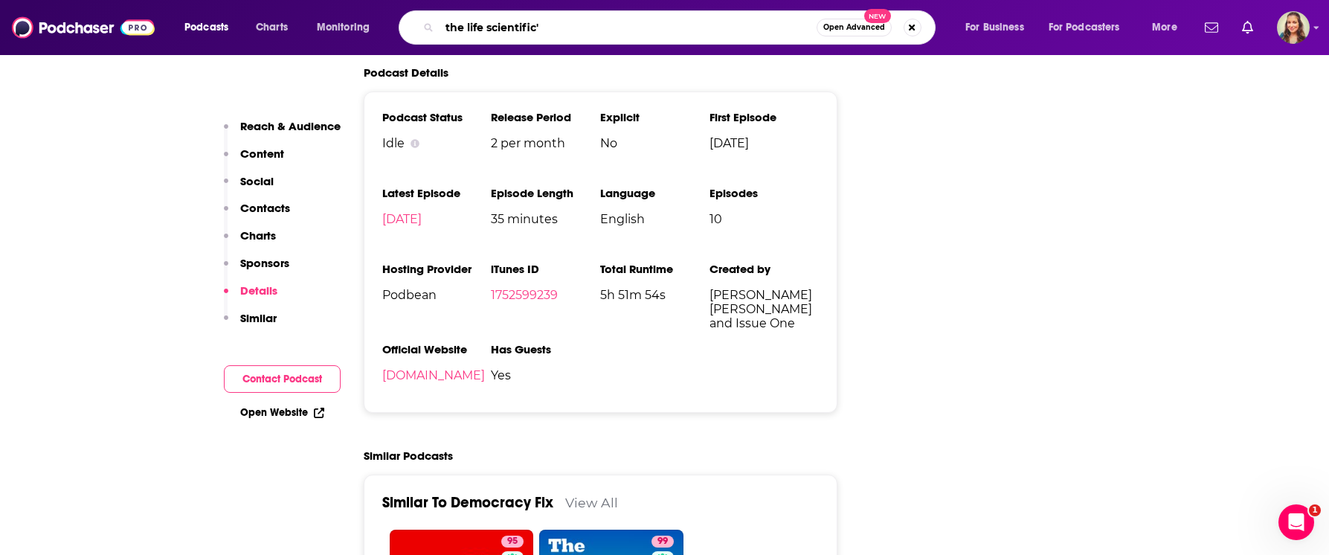
type input "the life scientific"
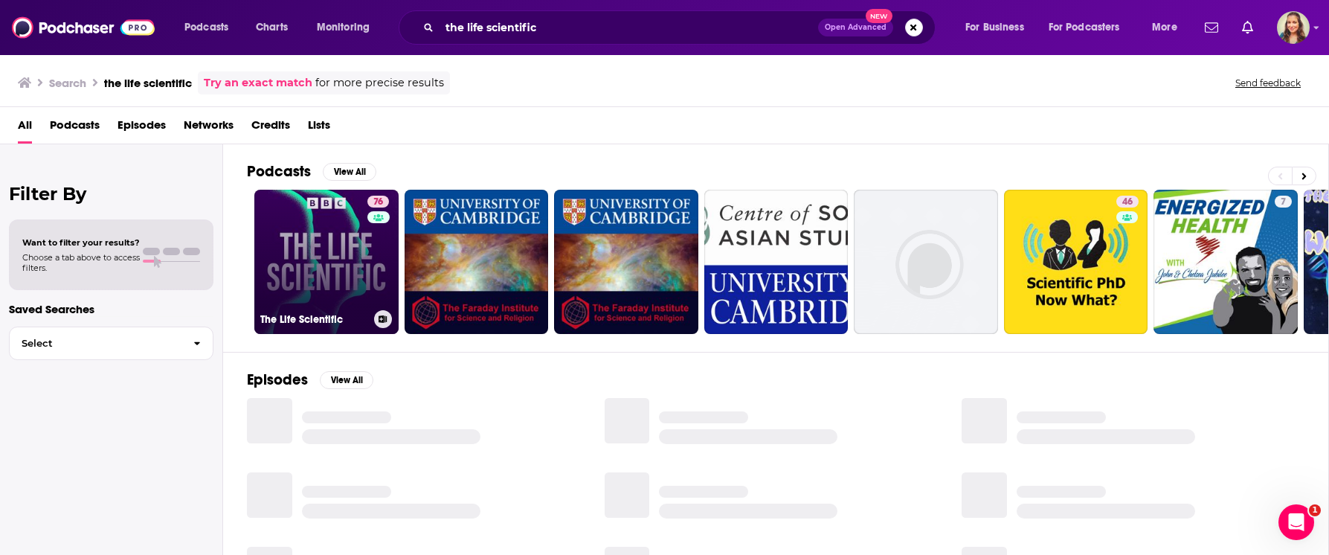
click at [340, 268] on link "76 The Life Scientific" at bounding box center [326, 262] width 144 height 144
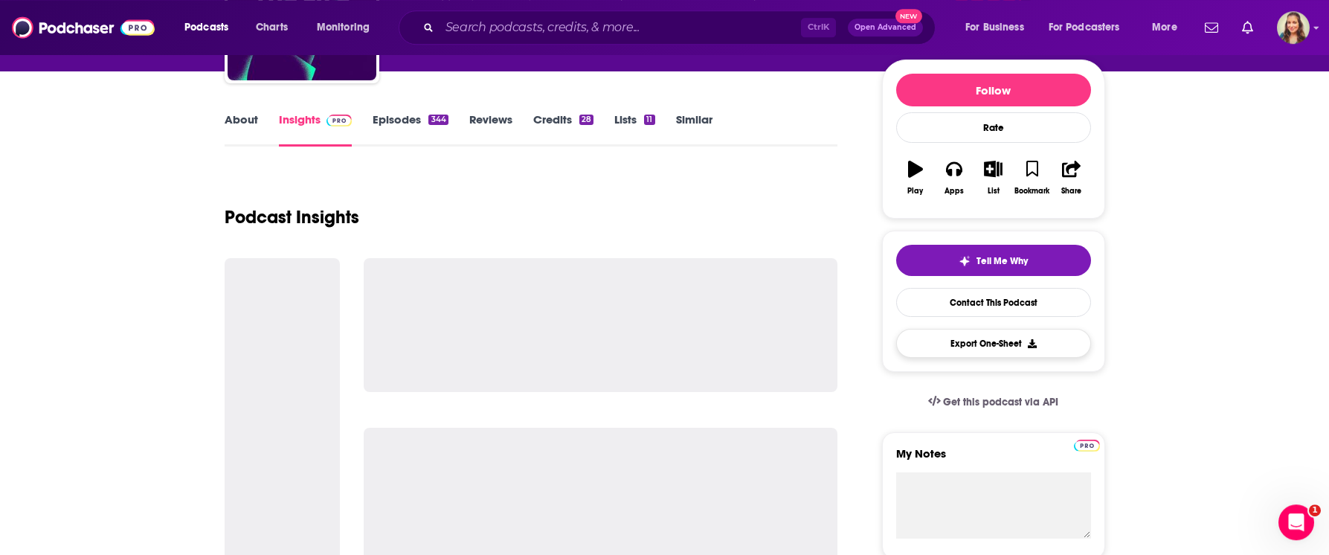
scroll to position [170, 0]
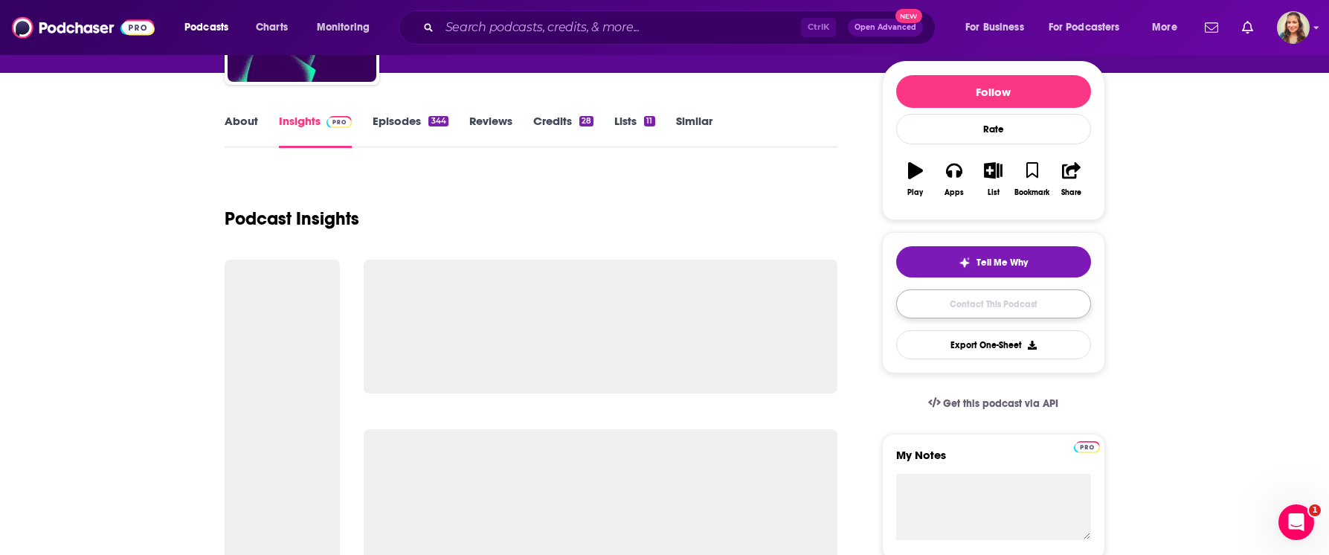
click at [983, 309] on link "Contact This Podcast" at bounding box center [993, 303] width 195 height 29
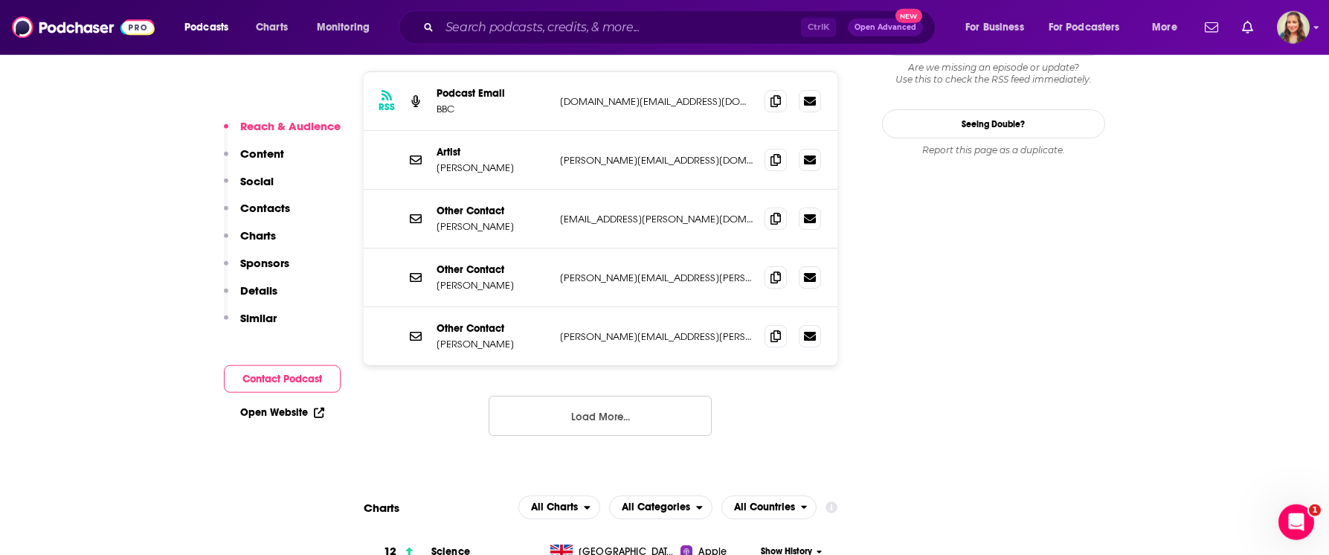
scroll to position [1358, 0]
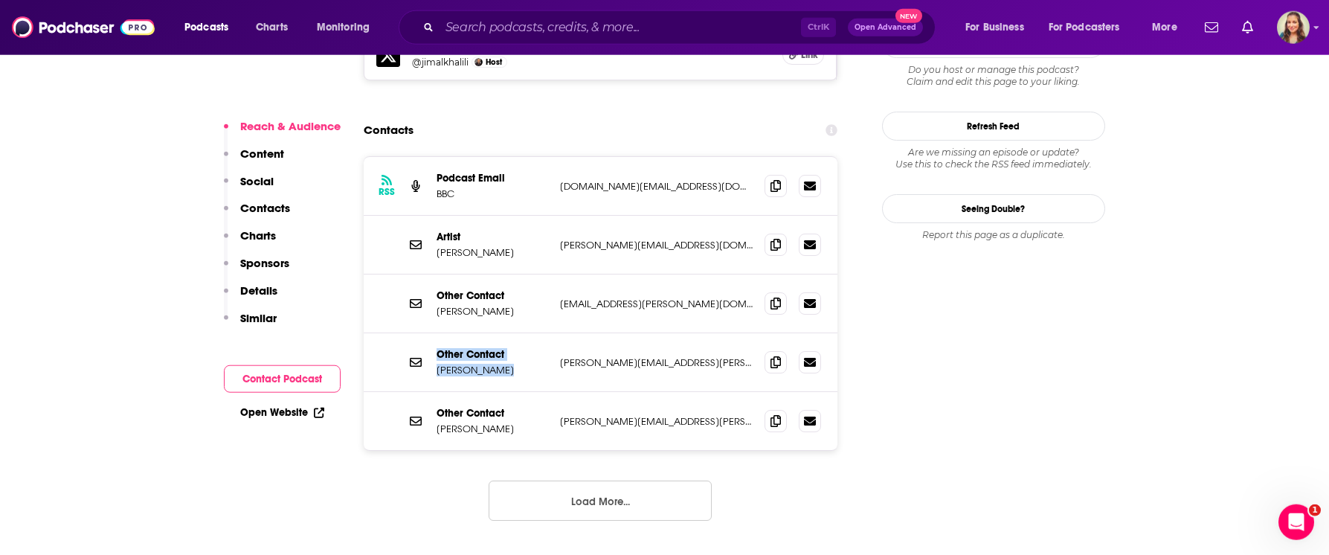
drag, startPoint x: 507, startPoint y: 342, endPoint x: 424, endPoint y: 344, distance: 82.6
click at [437, 364] on p "[PERSON_NAME]" at bounding box center [493, 370] width 112 height 13
click at [495, 364] on p "[PERSON_NAME]" at bounding box center [493, 370] width 112 height 13
drag, startPoint x: 515, startPoint y: 344, endPoint x: 438, endPoint y: 339, distance: 76.8
click at [438, 364] on p "[PERSON_NAME]" at bounding box center [493, 370] width 112 height 13
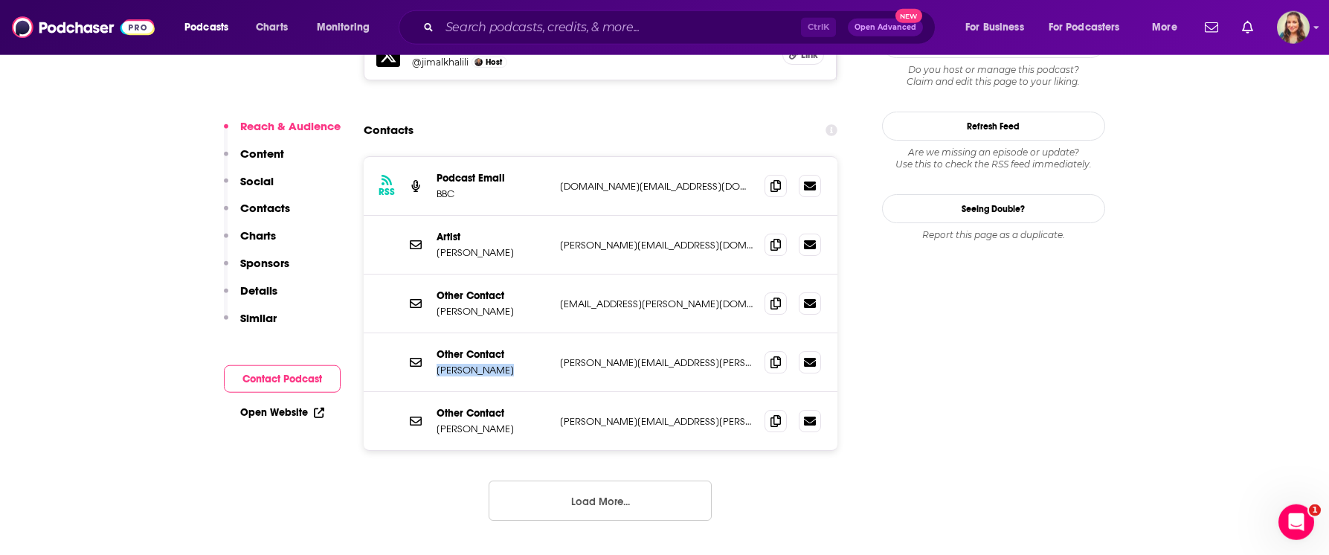
copy p "[PERSON_NAME]"
drag, startPoint x: 484, startPoint y: 404, endPoint x: 432, endPoint y: 398, distance: 51.7
click at [437, 423] on p "[PERSON_NAME]" at bounding box center [493, 429] width 112 height 13
drag, startPoint x: 495, startPoint y: 400, endPoint x: 430, endPoint y: 399, distance: 65.5
click at [437, 423] on p "[PERSON_NAME]" at bounding box center [493, 429] width 112 height 13
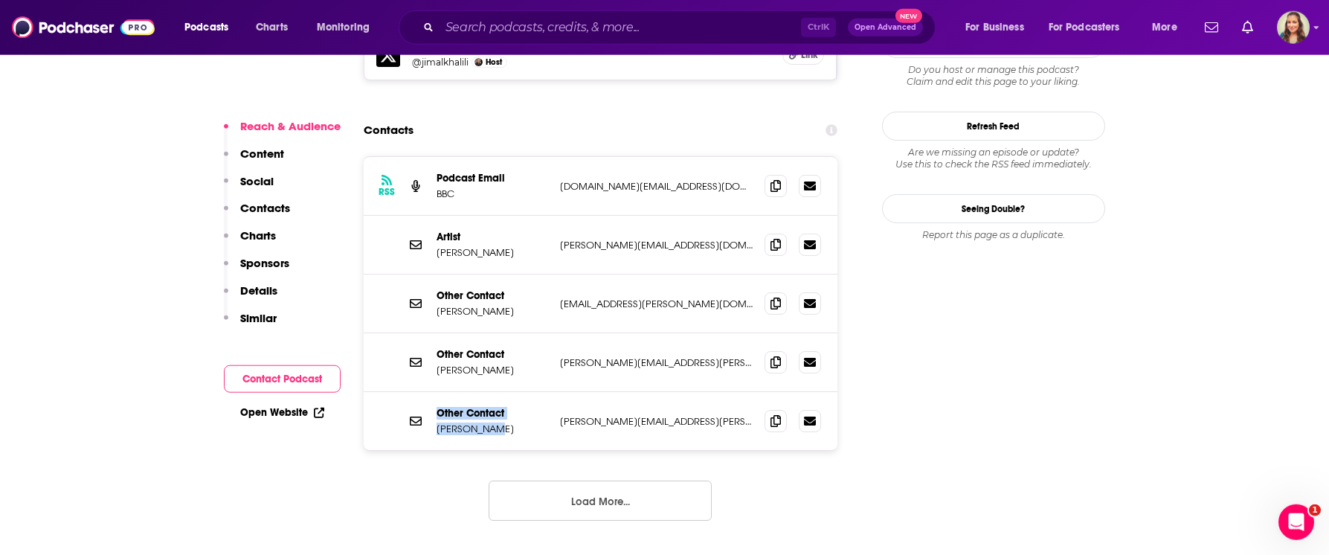
click at [524, 481] on button "Load More..." at bounding box center [600, 501] width 223 height 40
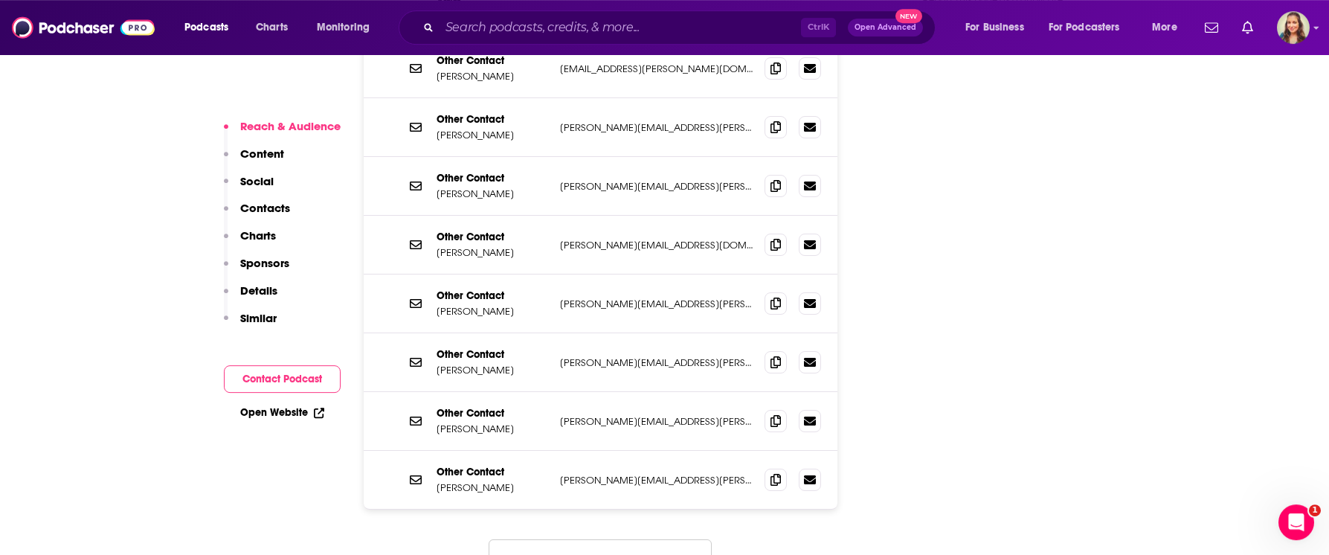
scroll to position [1612, 0]
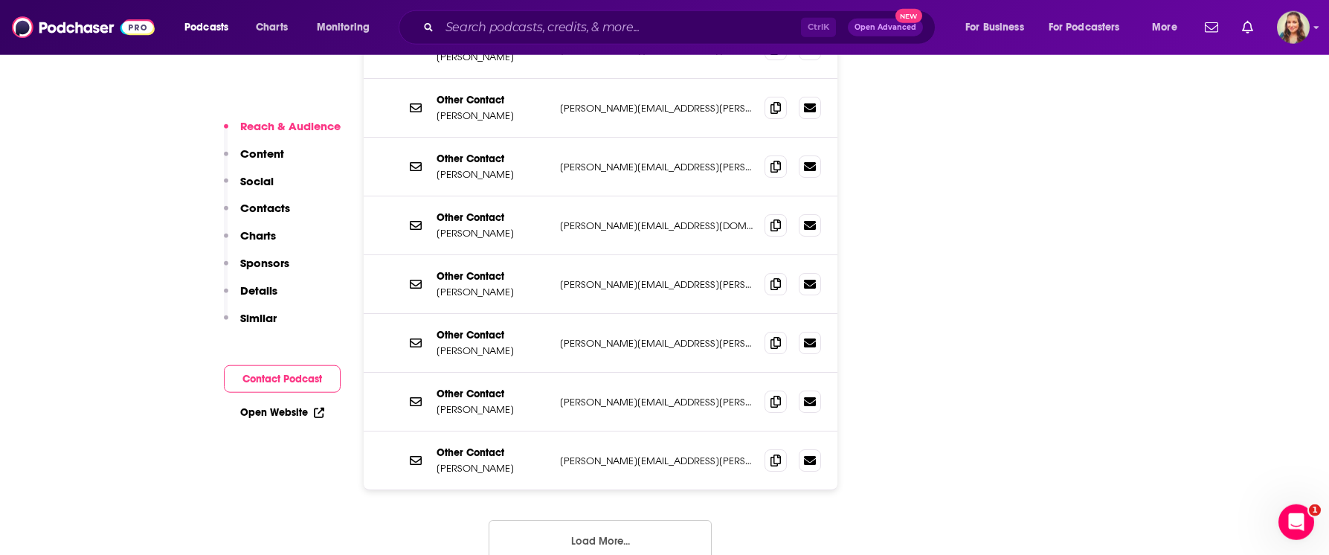
click at [575, 520] on button "Load More..." at bounding box center [600, 540] width 223 height 40
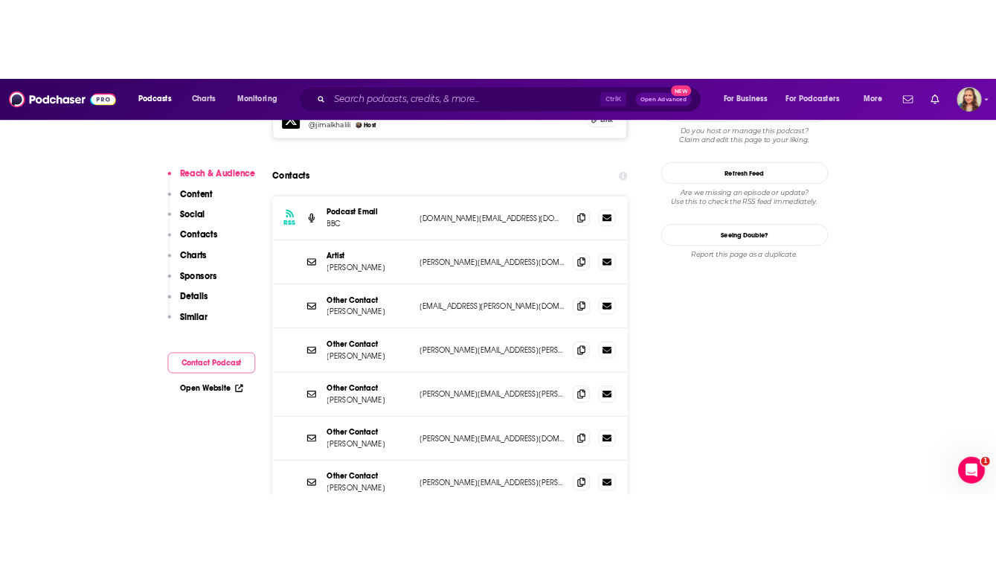
scroll to position [1443, 0]
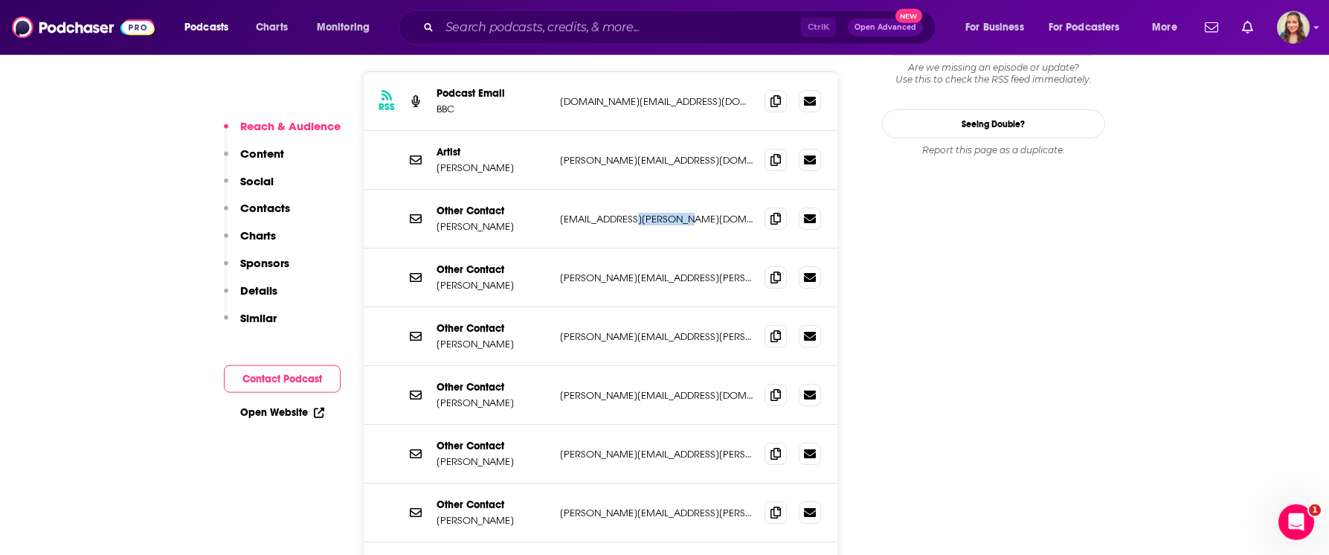
drag, startPoint x: 687, startPoint y: 190, endPoint x: 627, endPoint y: 190, distance: 60.3
click at [627, 213] on p "[EMAIL_ADDRESS][PERSON_NAME][DOMAIN_NAME]" at bounding box center [656, 219] width 193 height 13
copy p "@[DOMAIN_NAME]"
